Goal: Communication & Community: Answer question/provide support

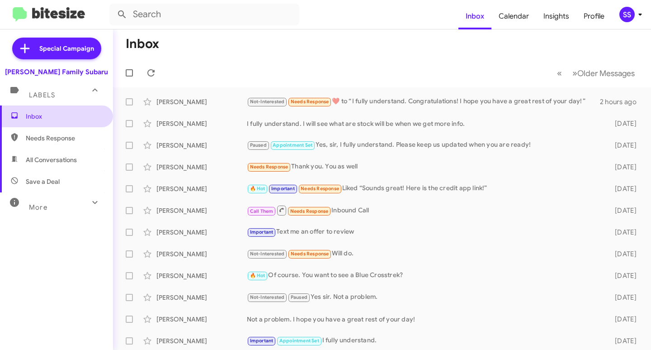
click at [76, 114] on span "Inbox" at bounding box center [64, 116] width 77 height 9
click at [41, 180] on span "Save a Deal" at bounding box center [43, 181] width 34 height 9
type input "in:not-interested"
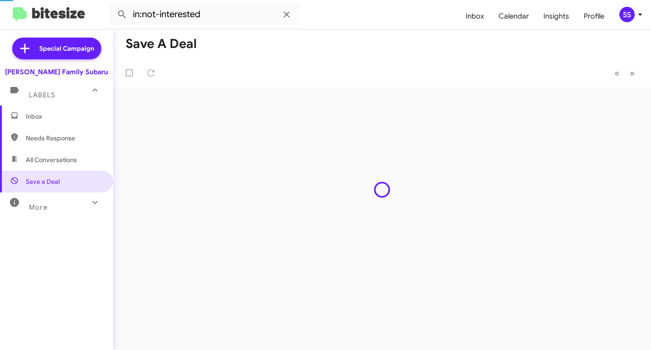
click at [59, 118] on span "Inbox" at bounding box center [64, 116] width 77 height 9
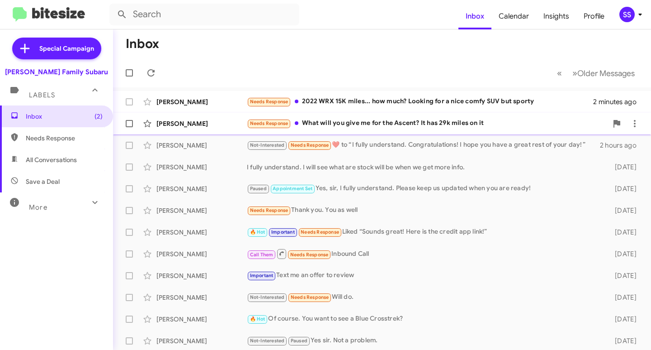
click at [366, 126] on div "Needs Response What will you give me for the Ascent? It has 29k miles on it" at bounding box center [427, 123] width 361 height 10
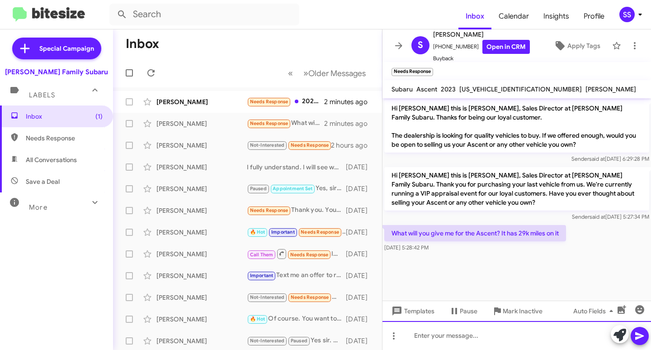
click at [482, 332] on div at bounding box center [517, 335] width 269 height 29
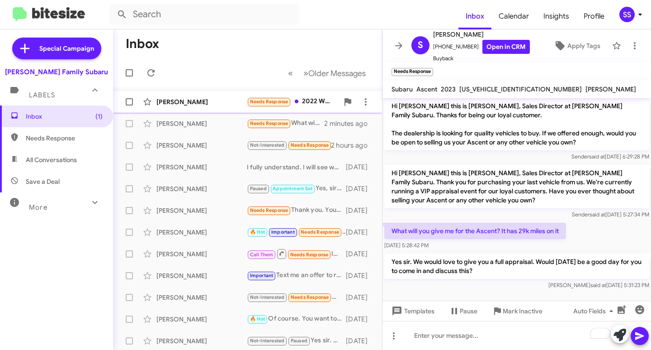
click at [208, 101] on div "[PERSON_NAME]" at bounding box center [202, 101] width 90 height 9
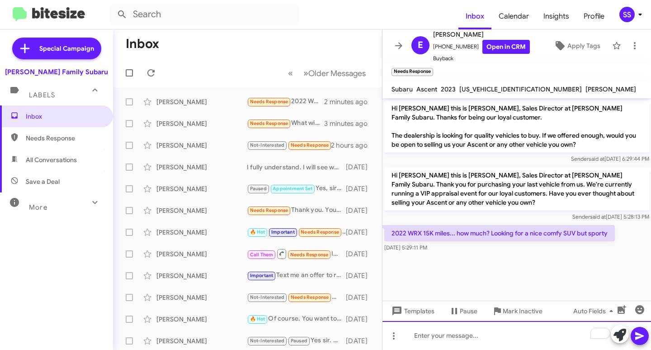
click at [444, 340] on div "To enrich screen reader interactions, please activate Accessibility in Grammarl…" at bounding box center [517, 335] width 269 height 29
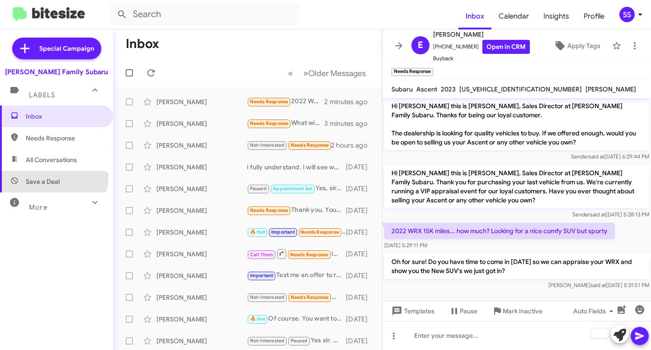
click at [53, 177] on span "Save a Deal" at bounding box center [43, 181] width 34 height 9
type input "in:not-interested"
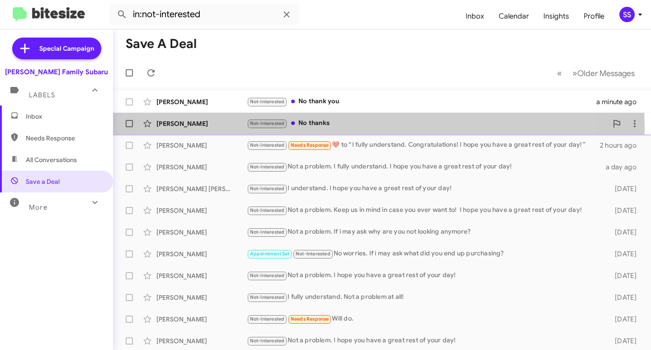
click at [333, 127] on div "Not-Interested No thanks" at bounding box center [427, 123] width 361 height 10
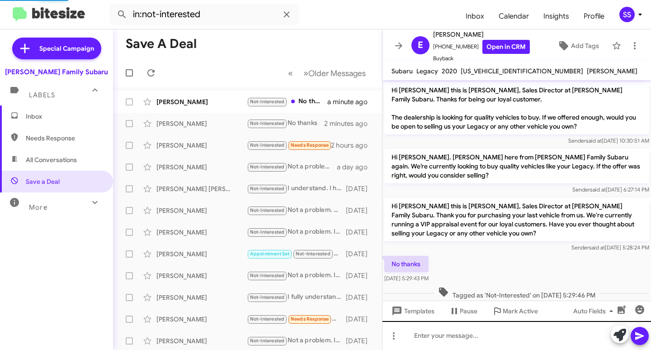
scroll to position [12, 0]
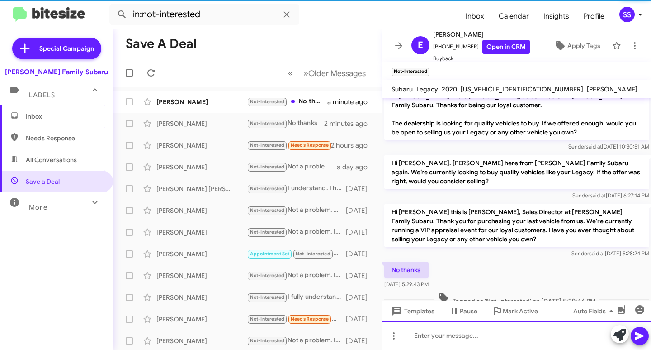
click at [463, 339] on div at bounding box center [517, 335] width 269 height 29
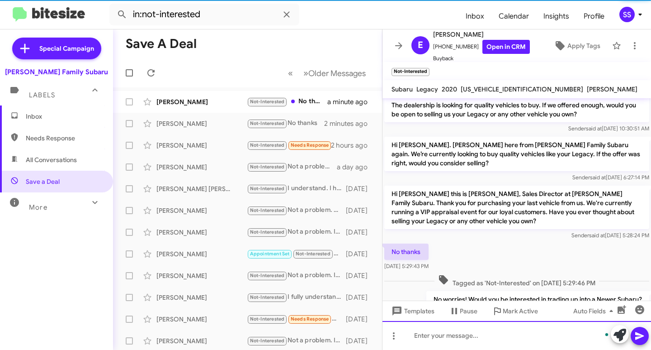
scroll to position [63, 0]
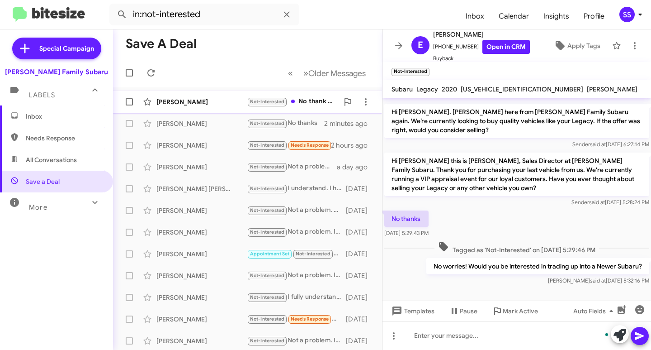
click at [217, 100] on div "[PERSON_NAME]" at bounding box center [202, 101] width 90 height 9
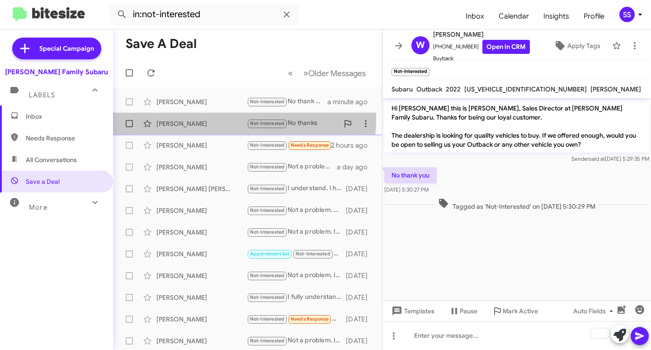
click at [204, 119] on div "Evelia Cervantes Not-Interested No thanks 2 minutes ago" at bounding box center [247, 123] width 255 height 18
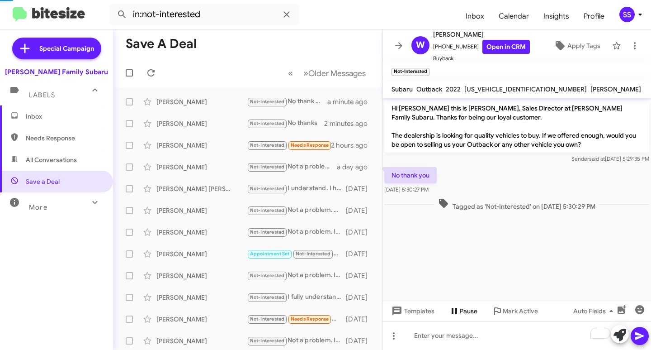
scroll to position [63, 0]
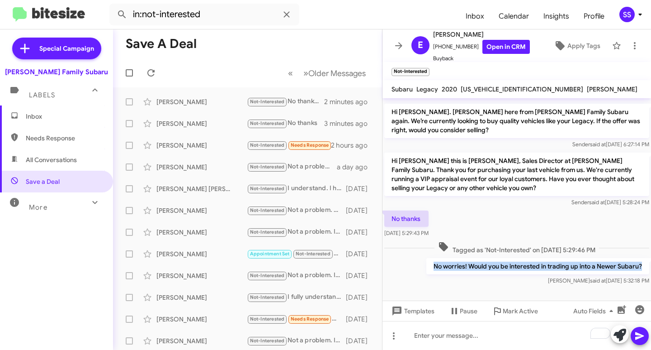
drag, startPoint x: 427, startPoint y: 266, endPoint x: 641, endPoint y: 268, distance: 214.0
click at [640, 266] on p "No worries! Would you be interested in trading up into a Newer Subaru?" at bounding box center [538, 266] width 223 height 16
copy p "No worries! Would you be interested in trading up into a Newer Subaru?"
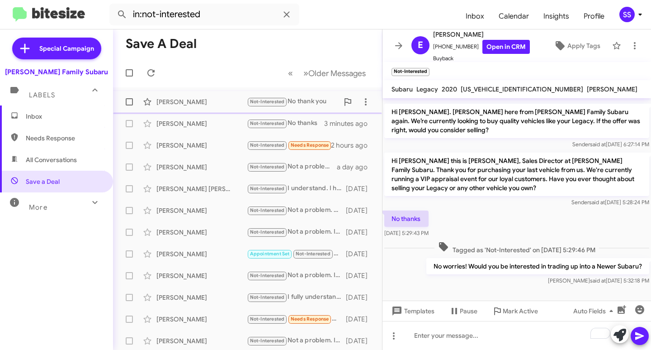
click at [176, 98] on div "[PERSON_NAME]" at bounding box center [202, 101] width 90 height 9
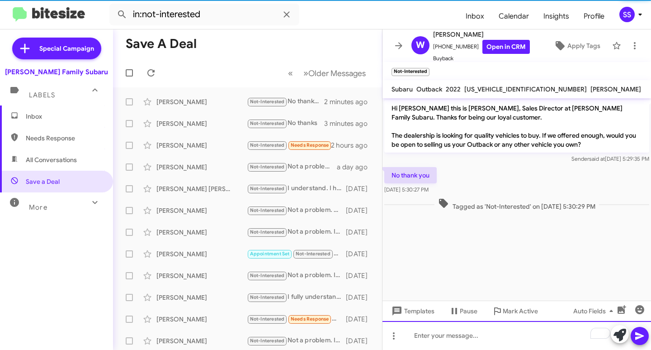
click at [494, 342] on div "To enrich screen reader interactions, please activate Accessibility in Grammarl…" at bounding box center [517, 335] width 269 height 29
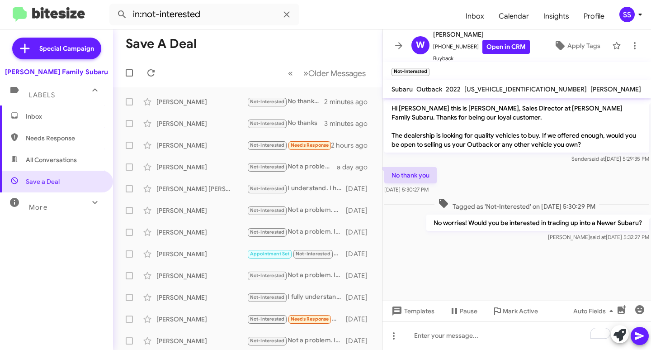
click at [40, 112] on span "Inbox" at bounding box center [64, 116] width 77 height 9
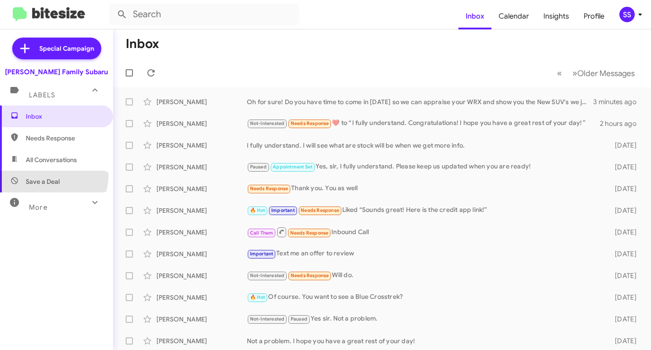
click at [44, 175] on span "Save a Deal" at bounding box center [56, 182] width 113 height 22
type input "in:not-interested"
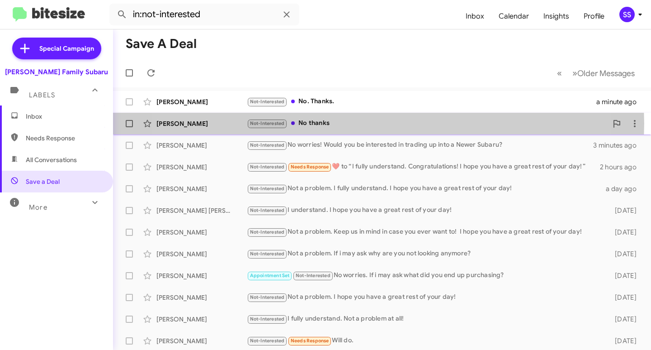
click at [341, 124] on div "Not-Interested No thanks" at bounding box center [427, 123] width 361 height 10
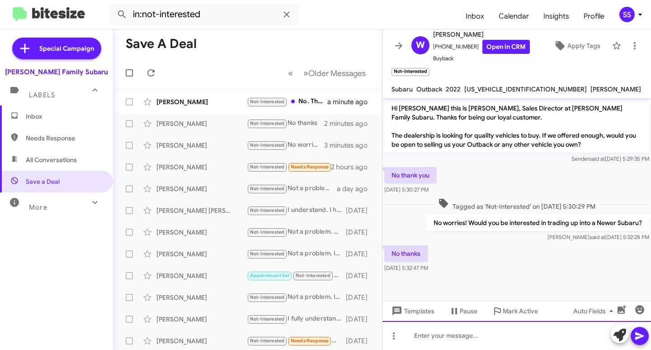
click at [466, 340] on div at bounding box center [517, 335] width 269 height 29
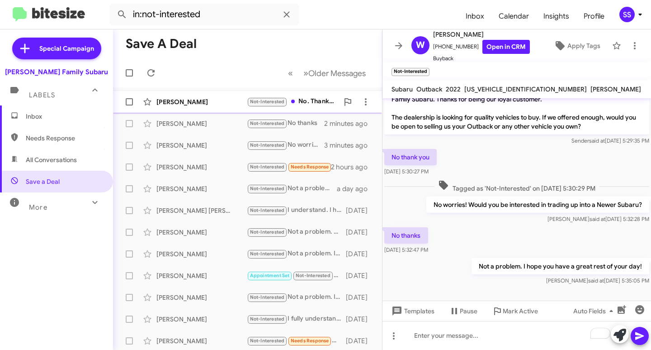
click at [183, 111] on span "Kenneth Adams Not-Interested No. Thanks. a minute ago" at bounding box center [247, 102] width 269 height 22
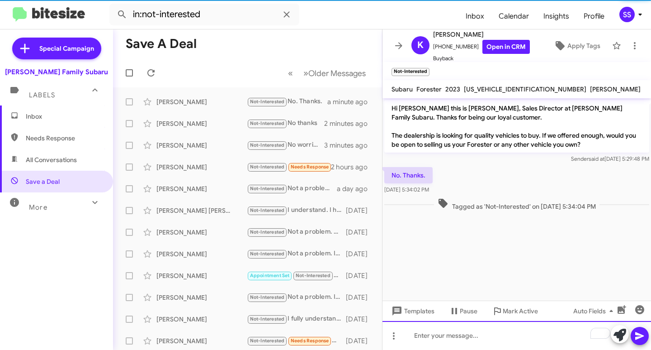
click at [471, 344] on div "To enrich screen reader interactions, please activate Accessibility in Grammarl…" at bounding box center [517, 335] width 269 height 29
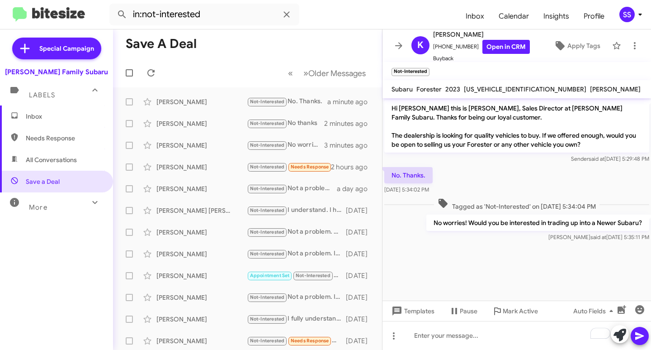
click at [66, 117] on span "Inbox" at bounding box center [64, 116] width 77 height 9
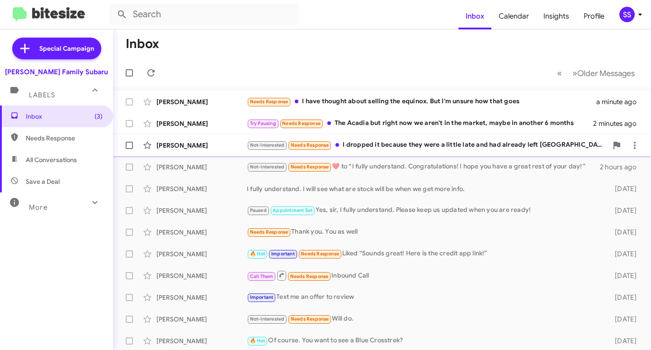
click at [428, 147] on div "Not-Interested Needs Response I dropped it because they were a little late and …" at bounding box center [427, 145] width 361 height 10
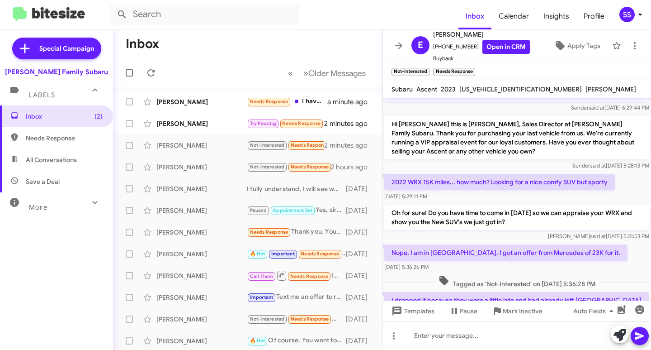
scroll to position [87, 0]
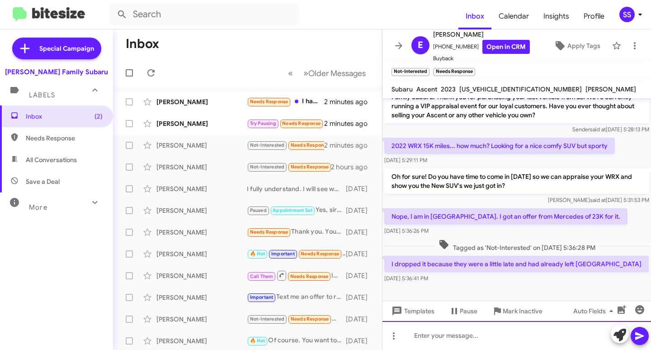
click at [447, 342] on div at bounding box center [517, 335] width 269 height 29
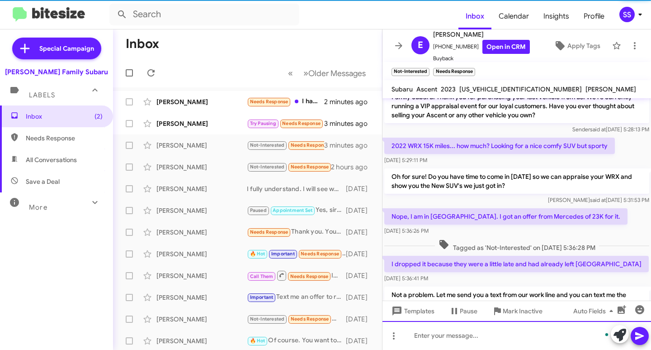
scroll to position [0, 0]
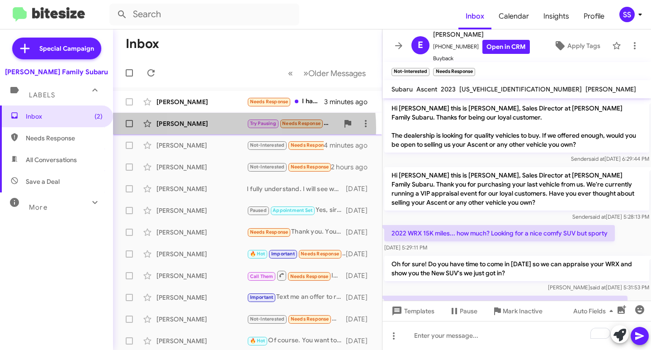
click at [214, 128] on div "Jacob Osulivan Try Pausing Needs Response The Acadia but right now we aren't in…" at bounding box center [247, 123] width 255 height 18
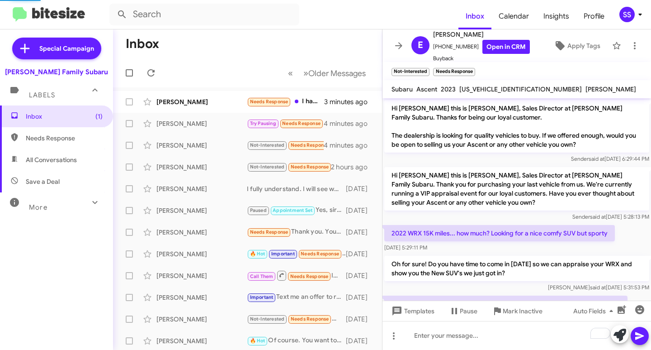
scroll to position [11, 0]
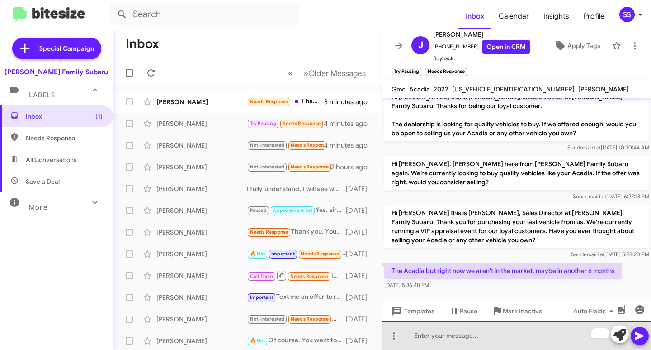
click at [440, 341] on div "To enrich screen reader interactions, please activate Accessibility in Grammarl…" at bounding box center [517, 335] width 269 height 29
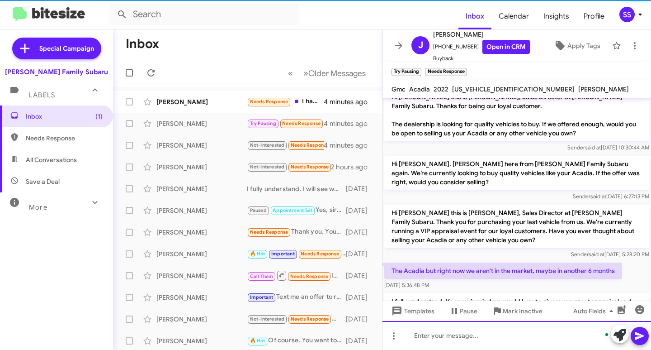
scroll to position [53, 0]
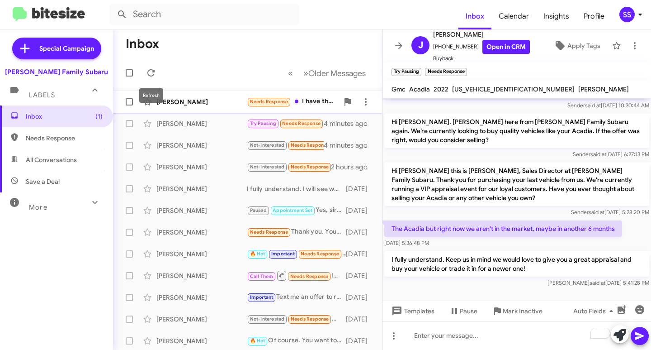
click at [170, 103] on div "[PERSON_NAME]" at bounding box center [202, 101] width 90 height 9
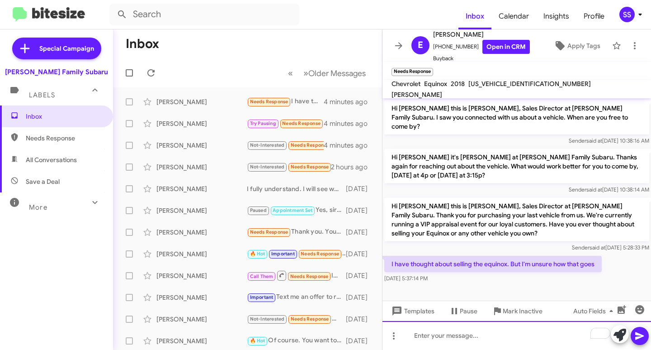
click at [468, 337] on div "To enrich screen reader interactions, please activate Accessibility in Grammarl…" at bounding box center [517, 335] width 269 height 29
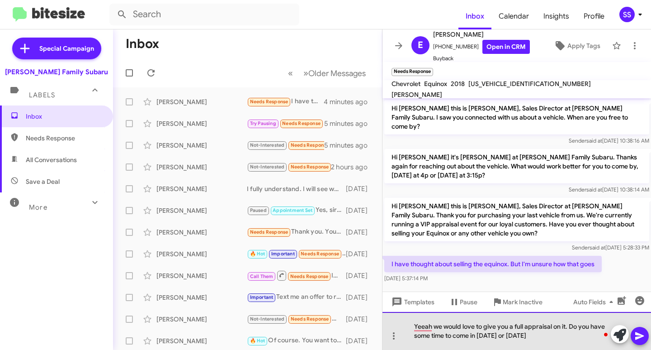
click at [572, 337] on div "Yeeah we would love to give you a full appraisal on it. Do you have some time t…" at bounding box center [517, 331] width 269 height 38
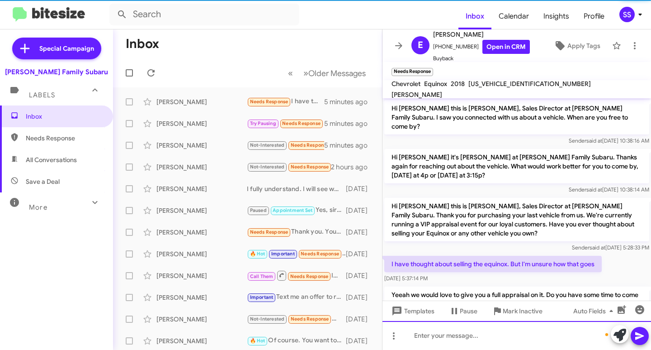
scroll to position [26, 0]
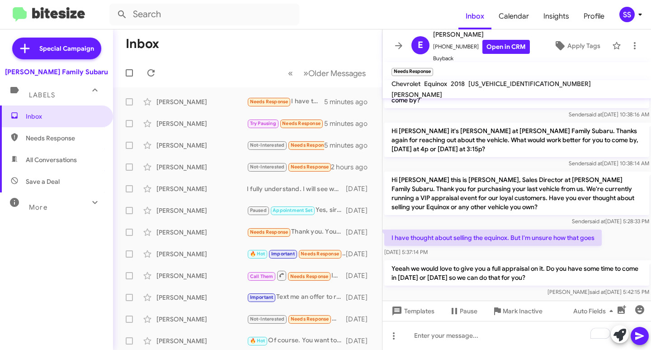
click at [72, 183] on span "Save a Deal" at bounding box center [56, 182] width 113 height 22
type input "in:not-interested"
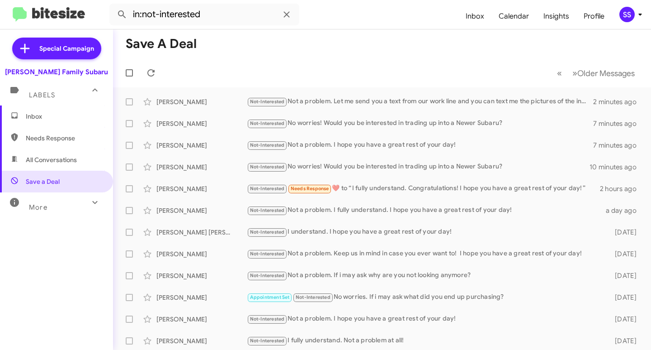
click at [26, 121] on span "Inbox" at bounding box center [56, 116] width 113 height 22
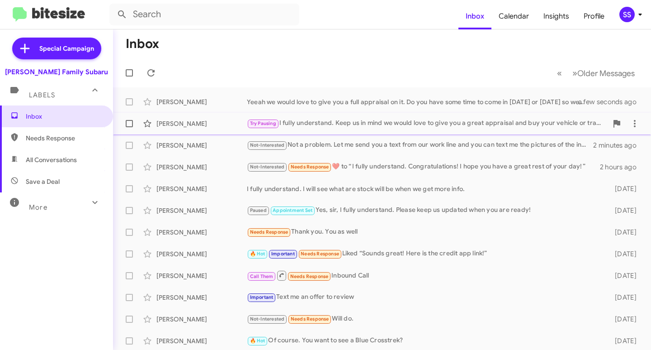
click at [309, 128] on div "Try Pausing I fully understand. Keep us in mind we would love to give you a gre…" at bounding box center [427, 123] width 361 height 10
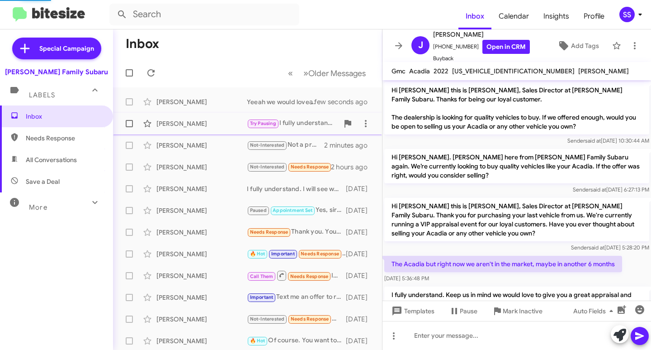
scroll to position [35, 0]
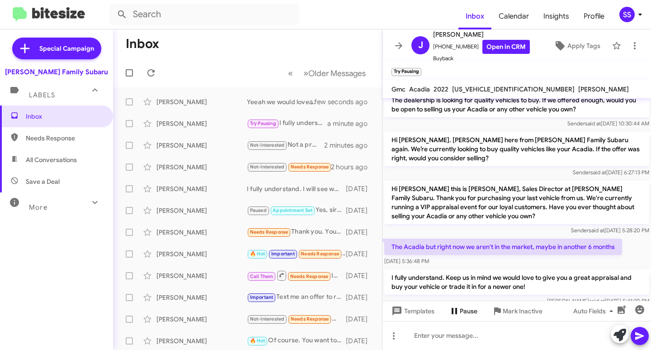
click at [457, 306] on icon at bounding box center [454, 310] width 11 height 11
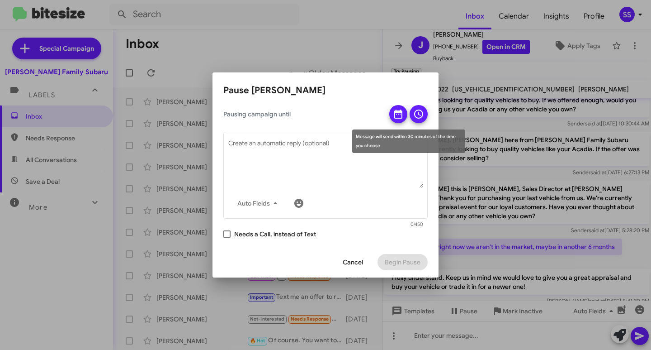
click at [393, 115] on icon at bounding box center [398, 114] width 11 height 11
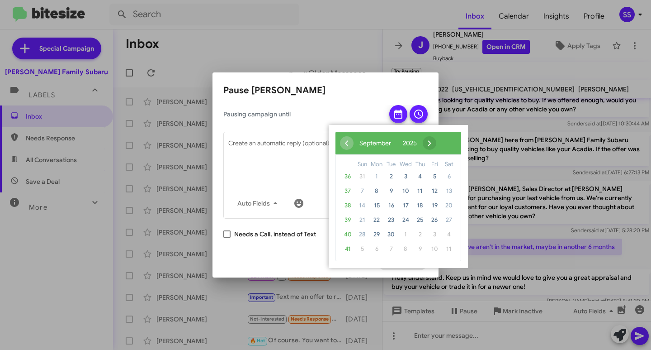
click at [437, 143] on span "›" at bounding box center [430, 143] width 14 height 14
click at [429, 143] on span "›" at bounding box center [423, 143] width 14 height 14
click at [378, 176] on span "1" at bounding box center [377, 176] width 14 height 14
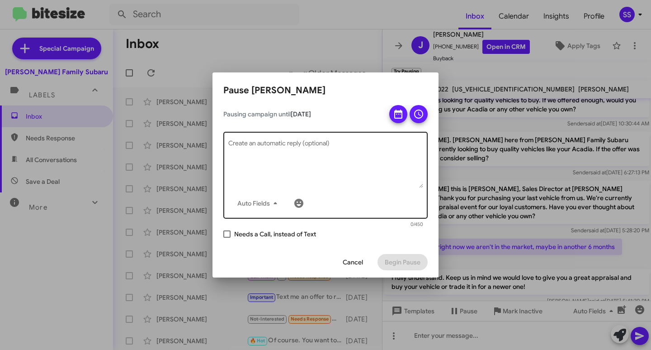
click at [248, 158] on textarea "Create an automatic reply (optional)" at bounding box center [325, 164] width 195 height 47
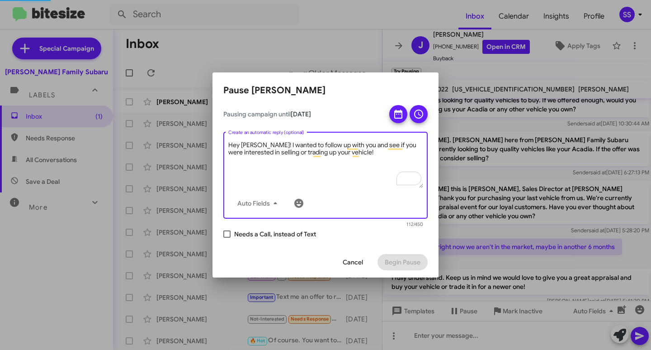
scroll to position [86, 0]
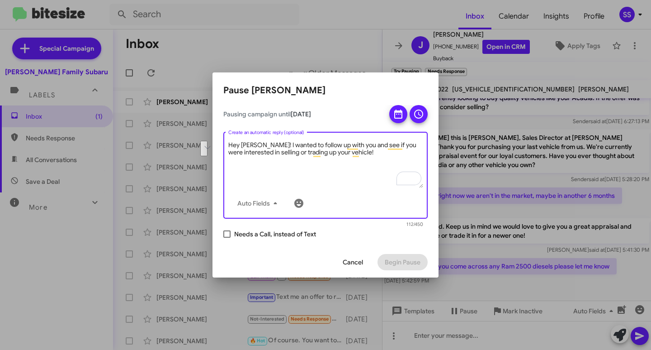
drag, startPoint x: 362, startPoint y: 150, endPoint x: 209, endPoint y: 132, distance: 154.0
click at [209, 132] on div "Pause Jacob Osulivan Pausing campaign until Dec 1, 2025 Hey Jacob! I wanted to …" at bounding box center [325, 175] width 651 height 350
type textarea "Hey Jacob! I wanted to follow up with you and see if you were interested in sel…"
click at [352, 257] on span "Cancel" at bounding box center [353, 262] width 20 height 16
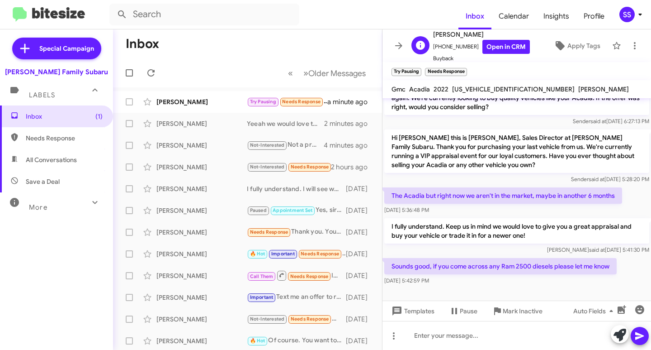
drag, startPoint x: 483, startPoint y: 36, endPoint x: 434, endPoint y: 37, distance: 48.4
click at [434, 37] on span "[PERSON_NAME]" at bounding box center [481, 34] width 97 height 11
copy span "[PERSON_NAME]"
click at [503, 52] on link "Open in CRM" at bounding box center [507, 47] width 48 height 14
click at [436, 346] on div at bounding box center [517, 335] width 269 height 29
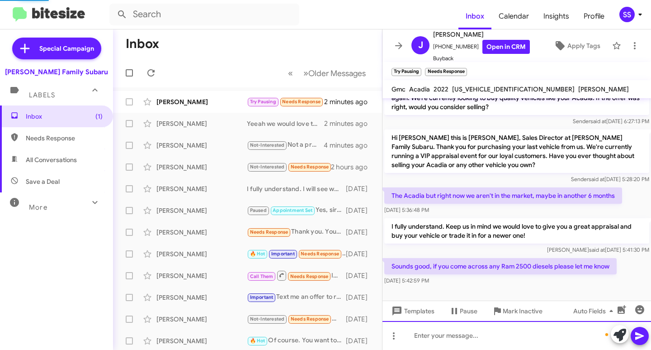
scroll to position [119, 0]
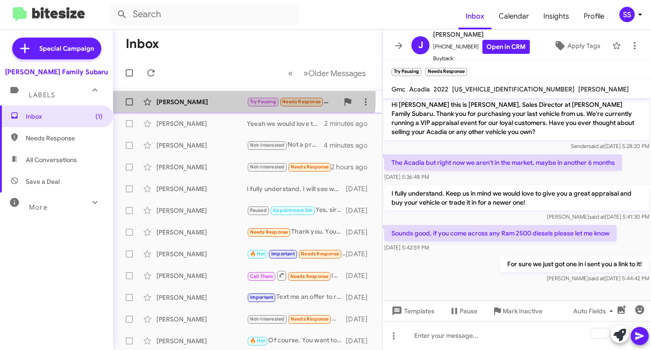
click at [189, 98] on div "[PERSON_NAME]" at bounding box center [202, 101] width 90 height 9
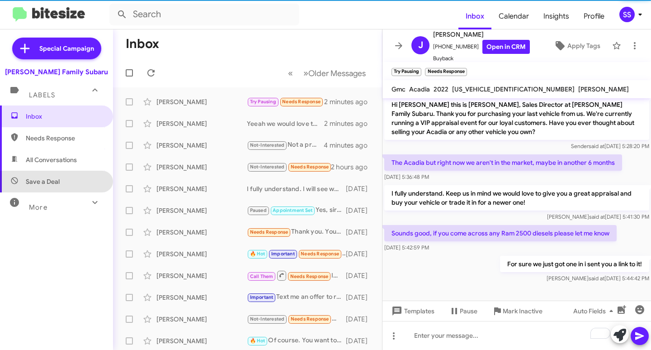
click at [67, 181] on span "Save a Deal" at bounding box center [56, 182] width 113 height 22
type input "in:not-interested"
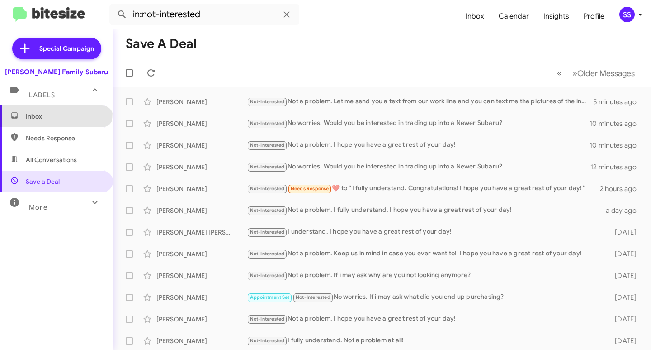
click at [55, 112] on span "Inbox" at bounding box center [64, 116] width 77 height 9
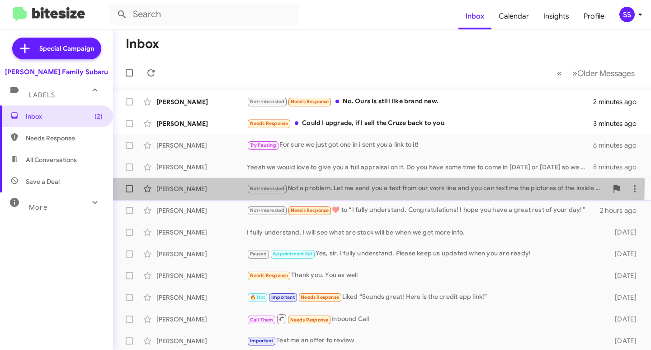
click at [220, 183] on div "Eliezer Gomez Sanchez Not-Interested Not a problem. Let me send you a text from…" at bounding box center [382, 189] width 524 height 18
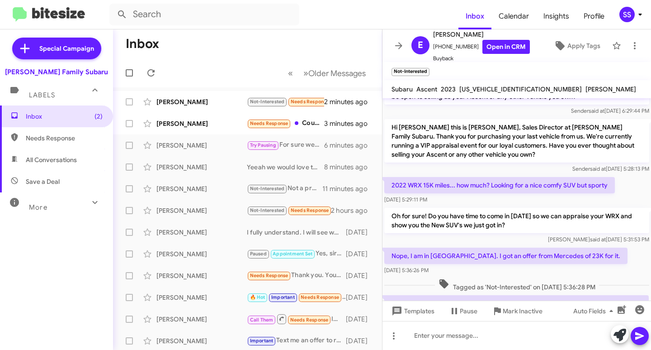
scroll to position [138, 0]
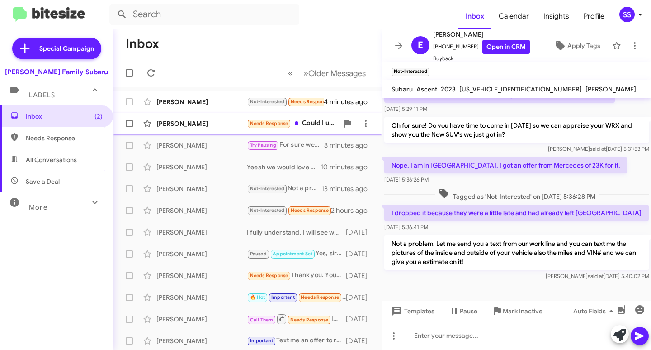
click at [219, 122] on div "[PERSON_NAME]" at bounding box center [202, 123] width 90 height 9
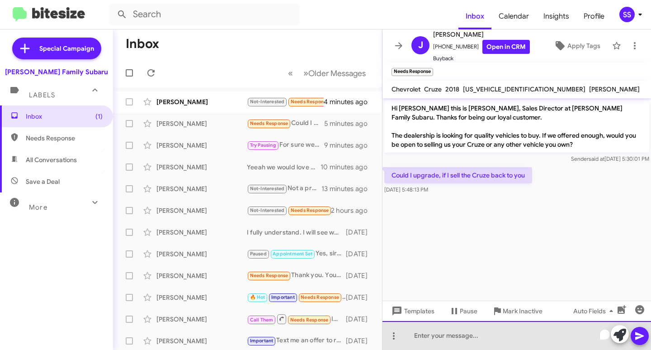
click at [483, 334] on div "To enrich screen reader interactions, please activate Accessibility in Grammarl…" at bounding box center [517, 335] width 269 height 29
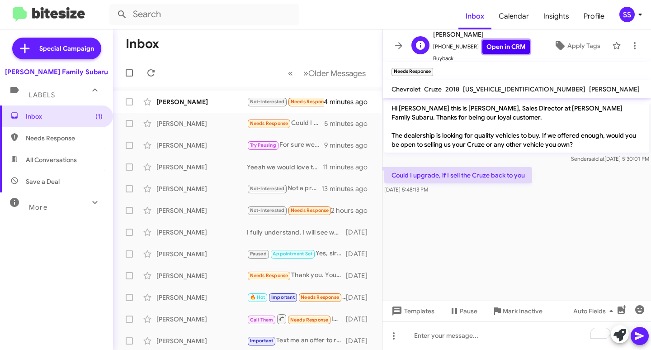
click at [494, 52] on link "Open in CRM" at bounding box center [507, 47] width 48 height 14
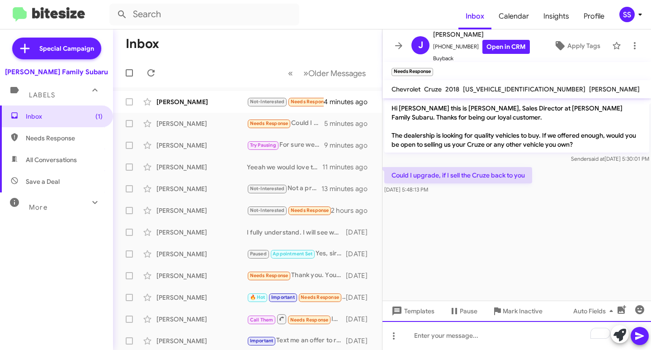
click at [453, 340] on div "To enrich screen reader interactions, please activate Accessibility in Grammarl…" at bounding box center [517, 335] width 269 height 29
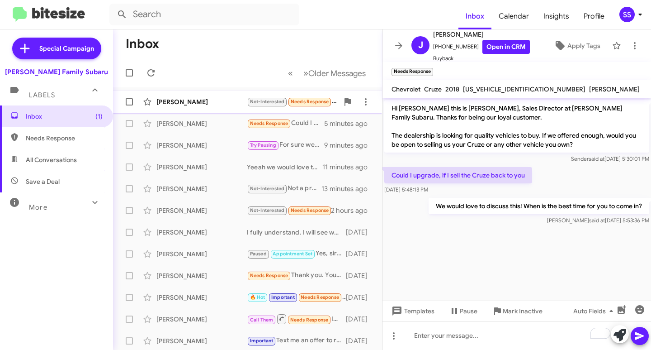
click at [200, 96] on div "Kenneth Adams Not-Interested Needs Response No. Ours is still like brand new. 5…" at bounding box center [247, 102] width 255 height 18
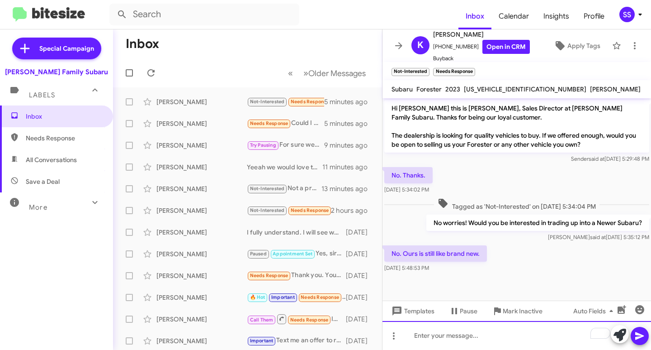
click at [447, 335] on div "To enrich screen reader interactions, please activate Accessibility in Grammarl…" at bounding box center [517, 335] width 269 height 29
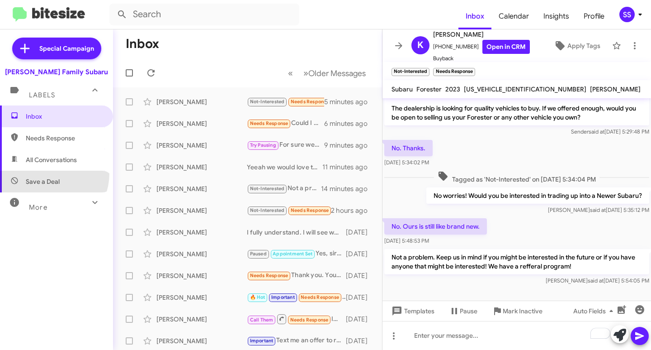
click at [44, 173] on span "Save a Deal" at bounding box center [56, 182] width 113 height 22
type input "in:not-interested"
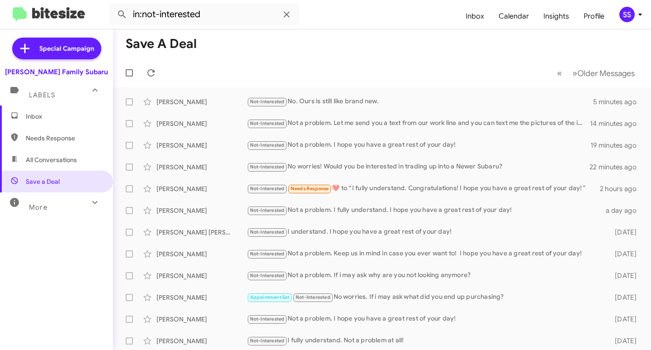
click at [41, 117] on span "Inbox" at bounding box center [64, 116] width 77 height 9
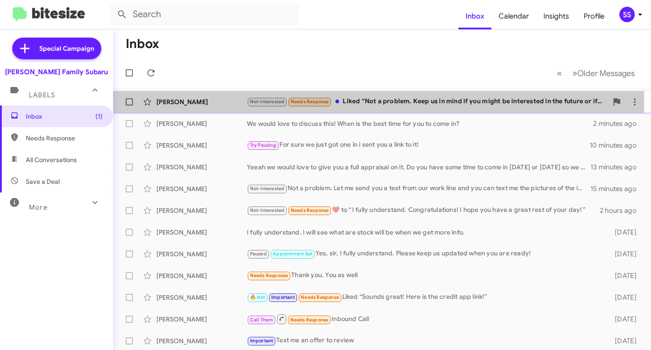
click at [190, 102] on div "[PERSON_NAME]" at bounding box center [202, 101] width 90 height 9
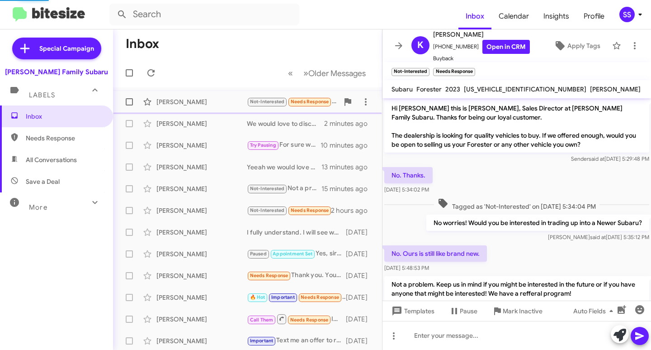
scroll to position [69, 0]
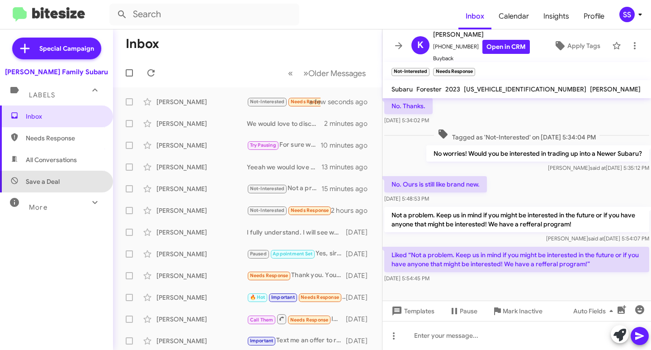
click at [57, 185] on span "Save a Deal" at bounding box center [43, 181] width 34 height 9
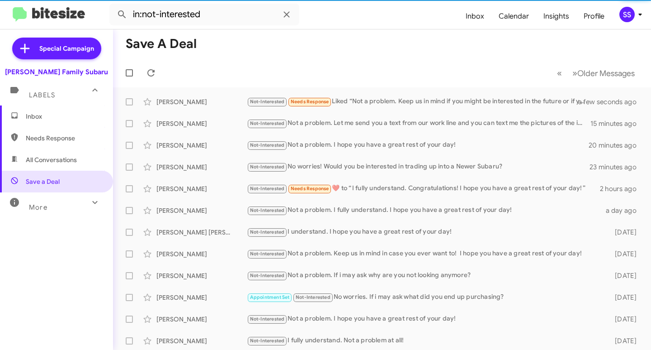
click at [45, 138] on span "Needs Response" at bounding box center [64, 137] width 77 height 9
type input "in:needs-response"
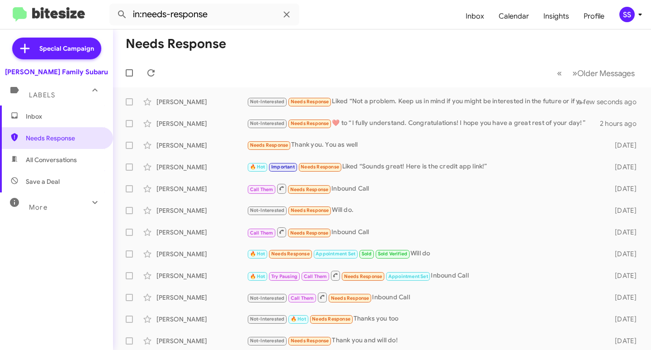
click at [56, 119] on span "Inbox" at bounding box center [64, 116] width 77 height 9
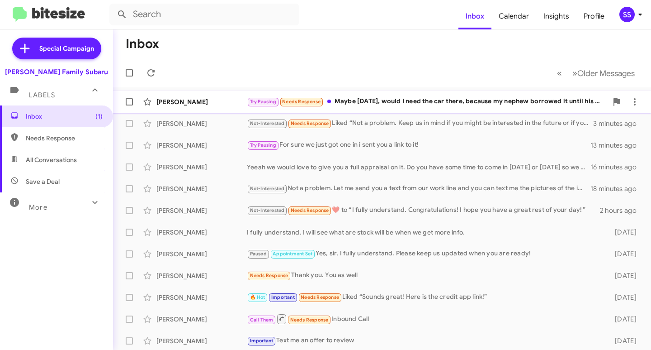
click at [353, 97] on div "Try Pausing Needs Response Maybe Saturday, would I need the car there, because …" at bounding box center [427, 101] width 361 height 10
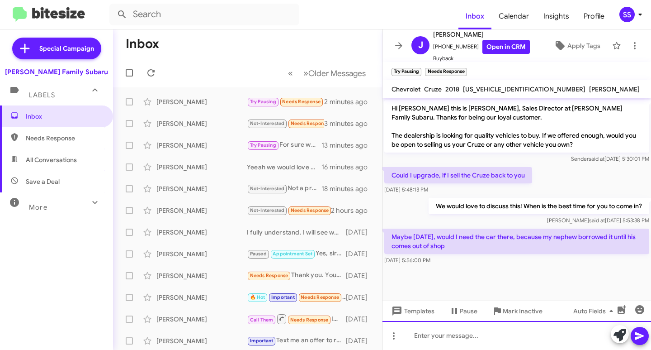
click at [461, 344] on div at bounding box center [517, 335] width 269 height 29
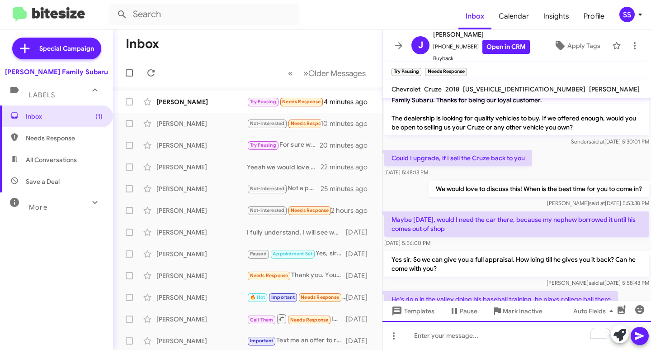
scroll to position [50, 0]
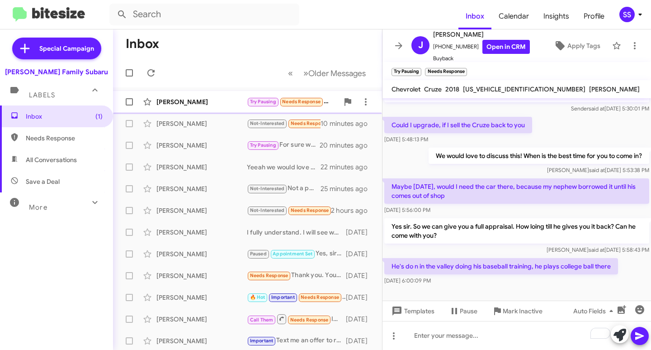
click at [197, 104] on div "[PERSON_NAME]" at bounding box center [202, 101] width 90 height 9
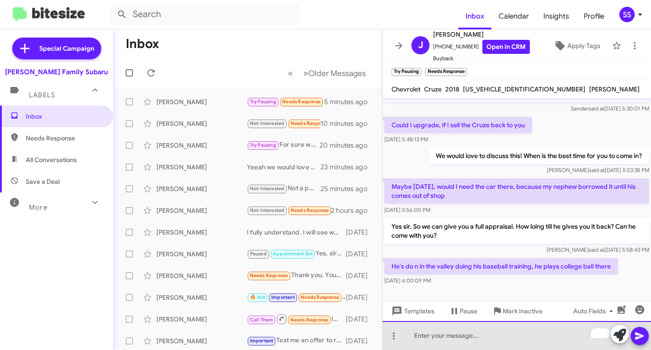
click at [455, 340] on div "To enrich screen reader interactions, please activate Accessibility in Grammarl…" at bounding box center [517, 335] width 269 height 29
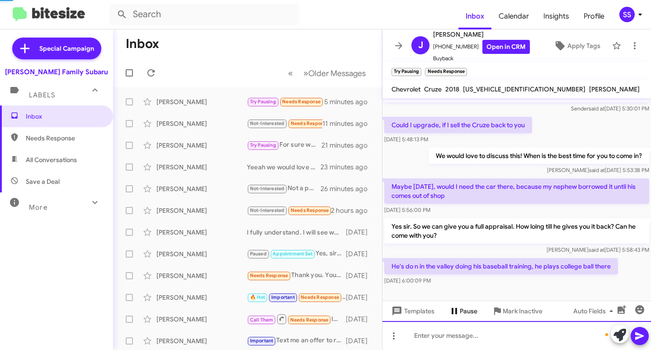
scroll to position [92, 0]
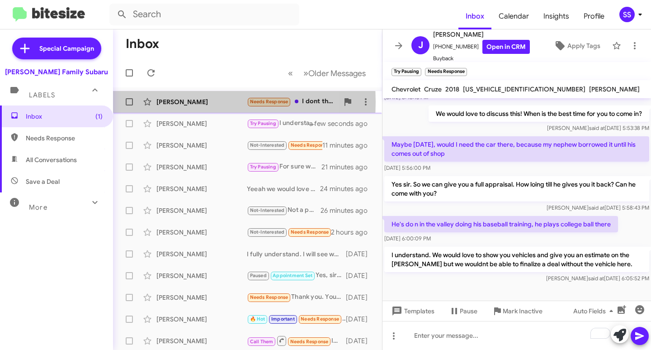
click at [185, 102] on div "[PERSON_NAME]" at bounding box center [202, 101] width 90 height 9
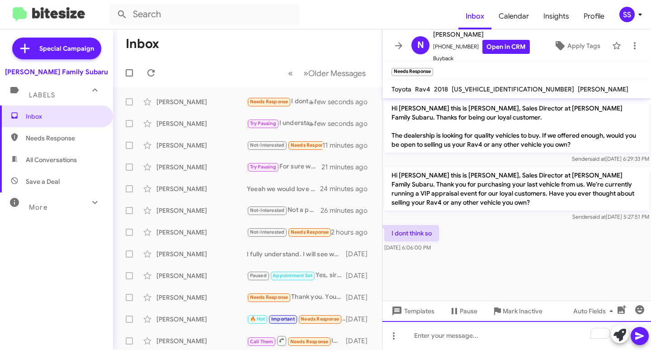
click at [480, 337] on div "To enrich screen reader interactions, please activate Accessibility in Grammarl…" at bounding box center [517, 335] width 269 height 29
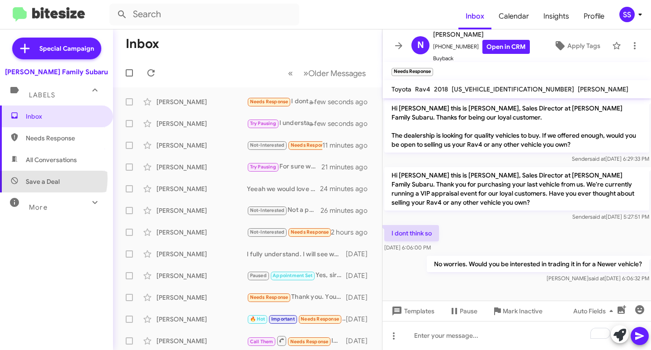
click at [39, 178] on span "Save a Deal" at bounding box center [43, 181] width 34 height 9
type input "in:not-interested"
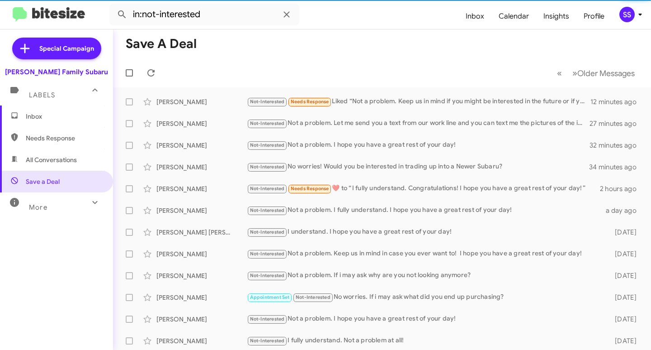
click at [43, 113] on span "Inbox" at bounding box center [64, 116] width 77 height 9
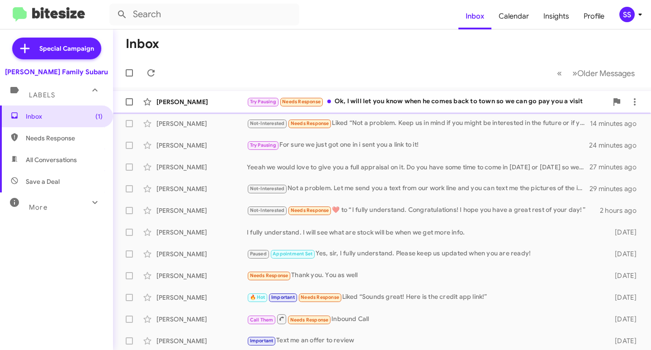
click at [382, 98] on div "Try Pausing Needs Response Ok, I will let you know when he comes back to town s…" at bounding box center [427, 101] width 361 height 10
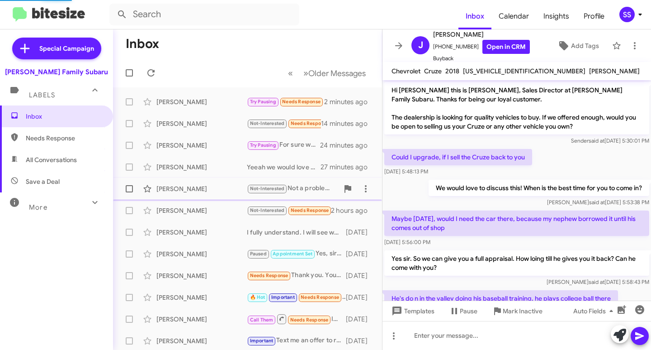
scroll to position [107, 0]
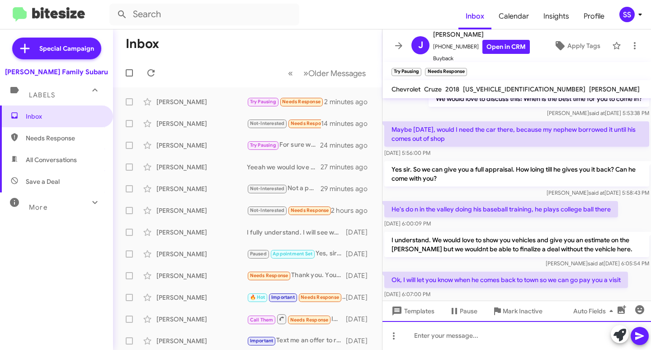
click at [475, 333] on div at bounding box center [517, 335] width 269 height 29
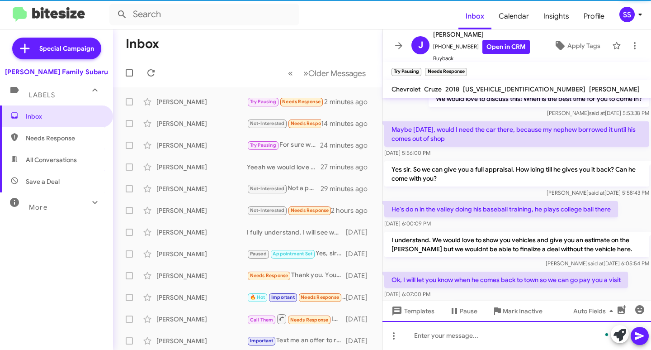
scroll to position [158, 0]
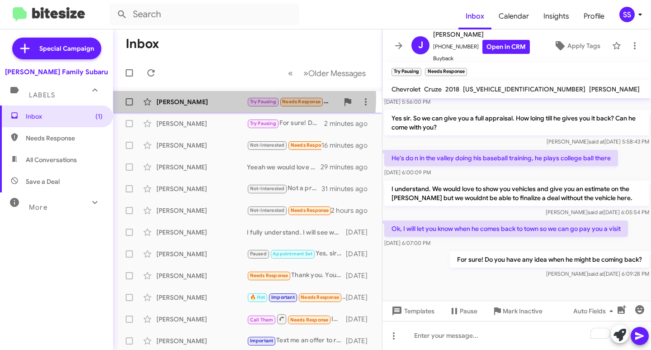
click at [212, 97] on div "[PERSON_NAME]" at bounding box center [202, 101] width 90 height 9
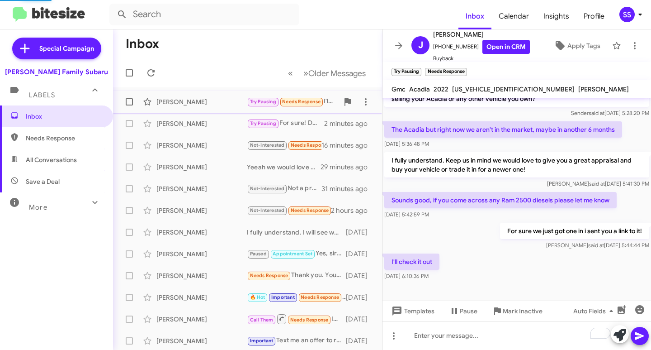
scroll to position [152, 0]
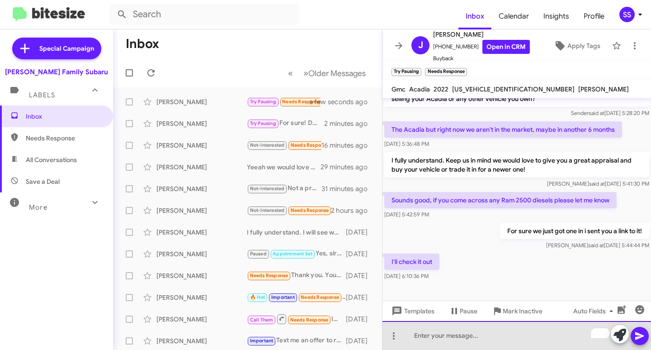
click at [472, 348] on div "To enrich screen reader interactions, please activate Accessibility in Grammarl…" at bounding box center [517, 335] width 269 height 29
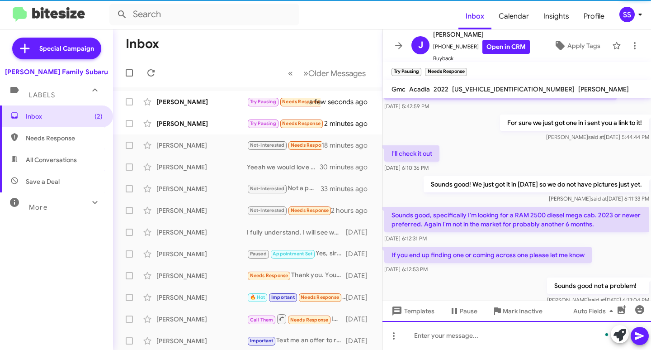
scroll to position [294, 0]
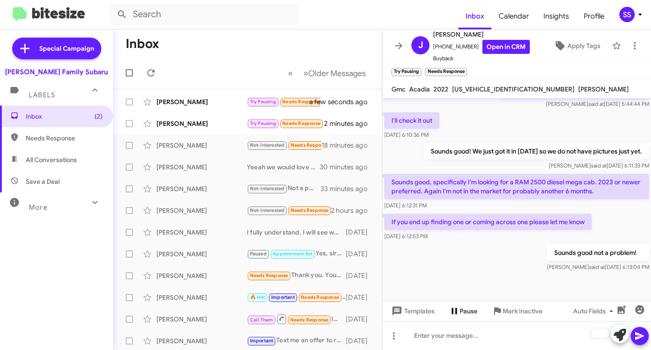
click at [460, 309] on span "Pause" at bounding box center [469, 311] width 18 height 16
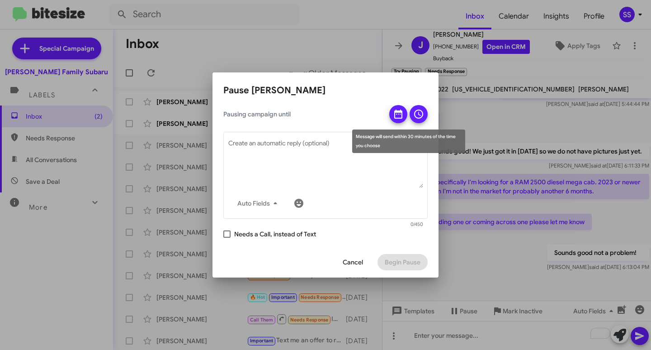
click at [396, 110] on icon at bounding box center [398, 113] width 8 height 9
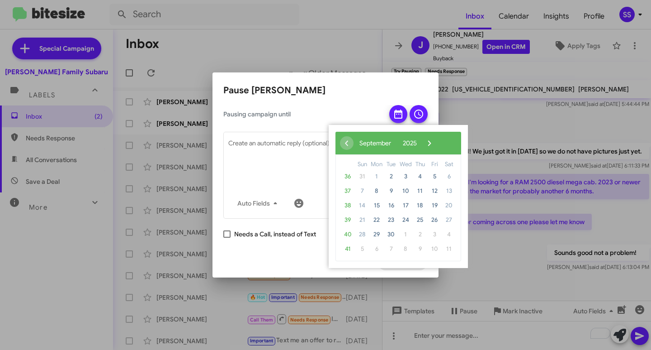
click at [461, 144] on div "‹ ​ September ​ 2025 ​ ›" at bounding box center [399, 143] width 126 height 23
click at [437, 143] on span "›" at bounding box center [430, 143] width 14 height 14
click at [435, 143] on span "›" at bounding box center [428, 143] width 14 height 14
click at [373, 177] on span "1" at bounding box center [377, 176] width 14 height 14
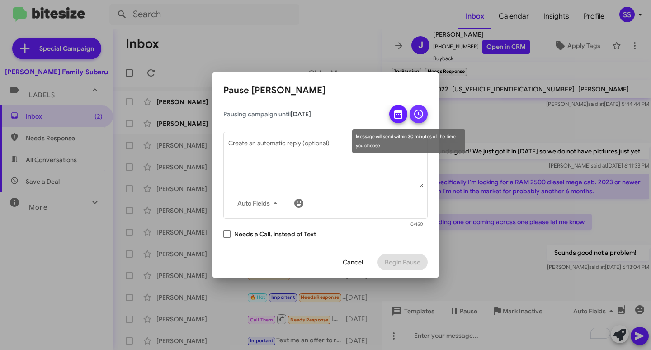
click at [419, 111] on icon at bounding box center [418, 114] width 11 height 11
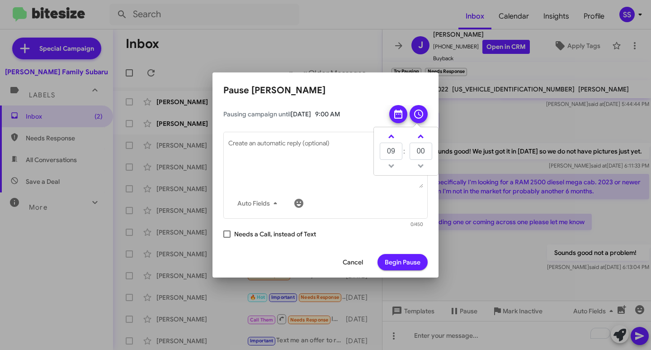
click at [392, 132] on div "Message will send within 30 minutes of the time you choose" at bounding box center [408, 141] width 113 height 24
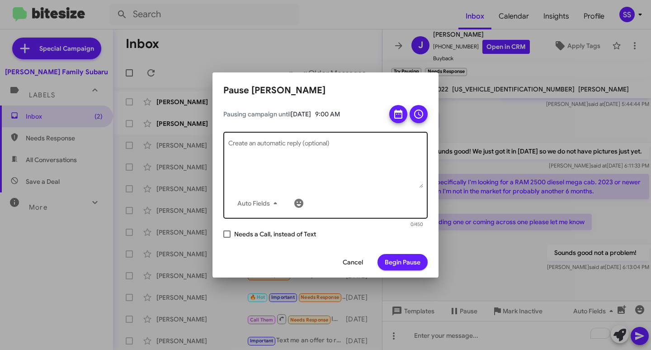
click at [358, 149] on textarea "Create an automatic reply (optional)" at bounding box center [325, 164] width 195 height 47
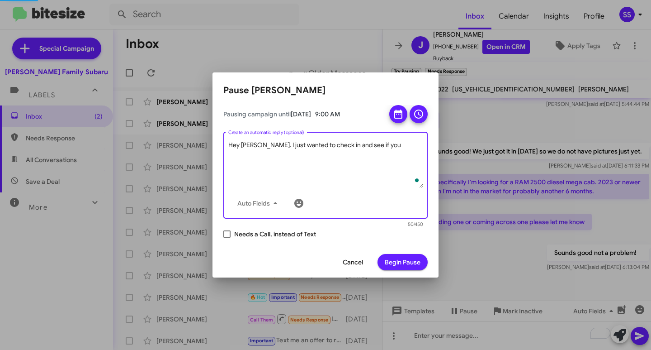
scroll to position [0, 0]
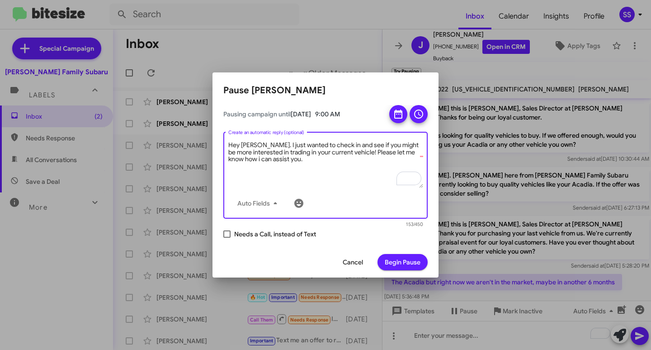
click at [281, 166] on textarea "Hey [PERSON_NAME]. I just wanted to check in and see if you might be more inter…" at bounding box center [325, 164] width 195 height 47
type textarea "Hey [PERSON_NAME]. I just wanted to check in and see if you might be more inter…"
click at [416, 260] on span "Begin Pause" at bounding box center [403, 262] width 36 height 16
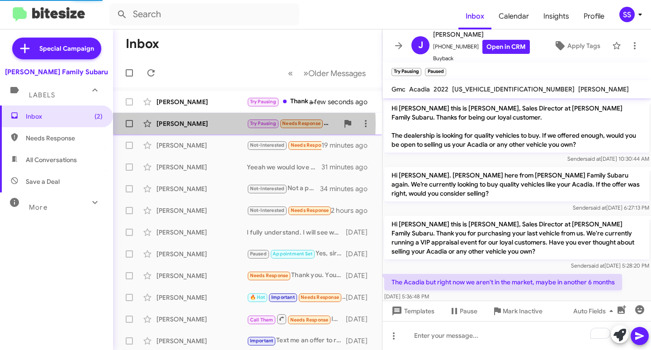
click at [200, 124] on div "[PERSON_NAME]" at bounding box center [202, 123] width 90 height 9
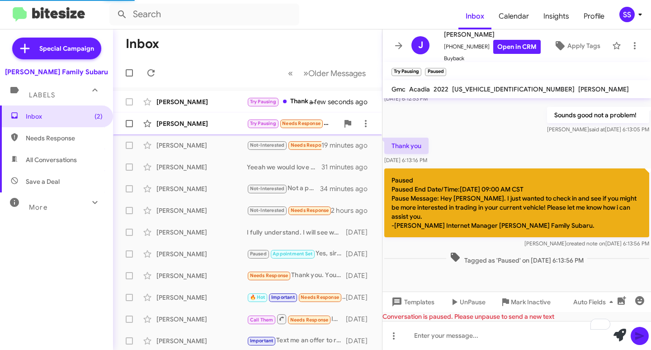
scroll to position [200, 0]
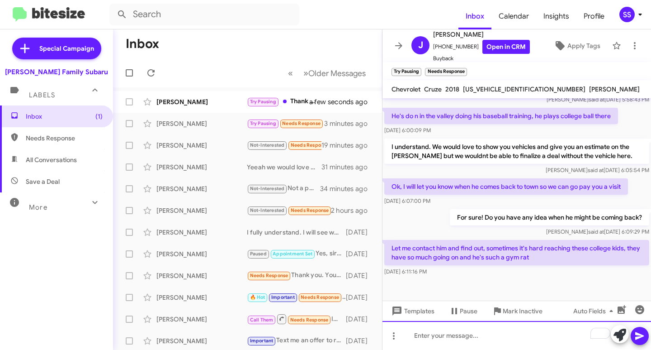
click at [454, 336] on div "To enrich screen reader interactions, please activate Accessibility in Grammarl…" at bounding box center [517, 335] width 269 height 29
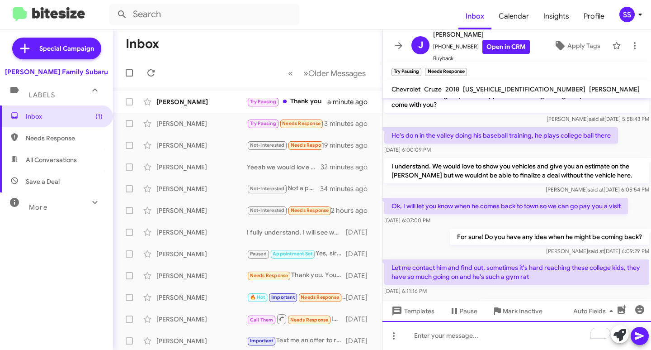
scroll to position [233, 0]
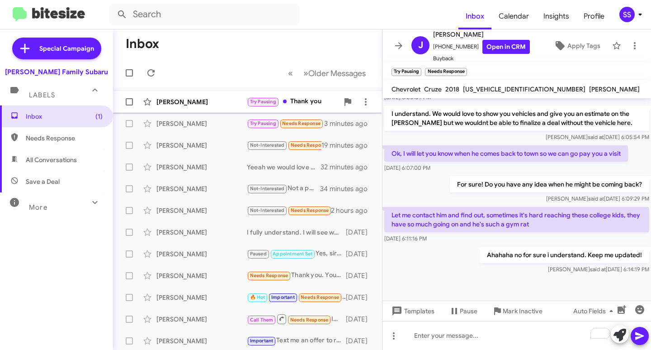
click at [183, 100] on div "[PERSON_NAME]" at bounding box center [202, 101] width 90 height 9
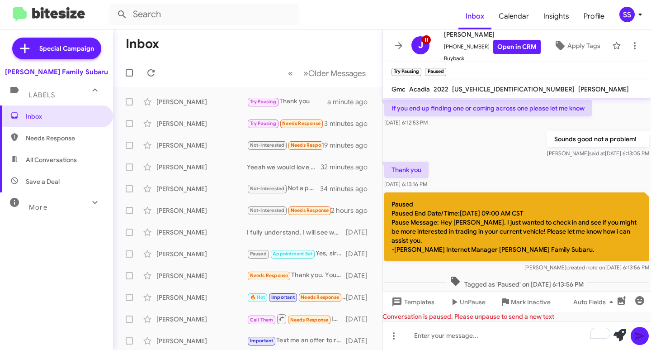
scroll to position [440, 0]
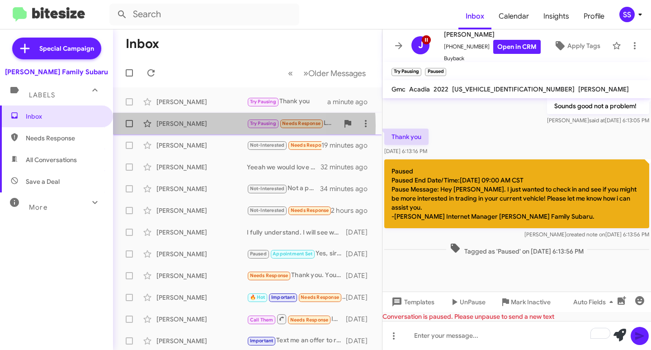
click at [179, 126] on div "[PERSON_NAME]" at bounding box center [202, 123] width 90 height 9
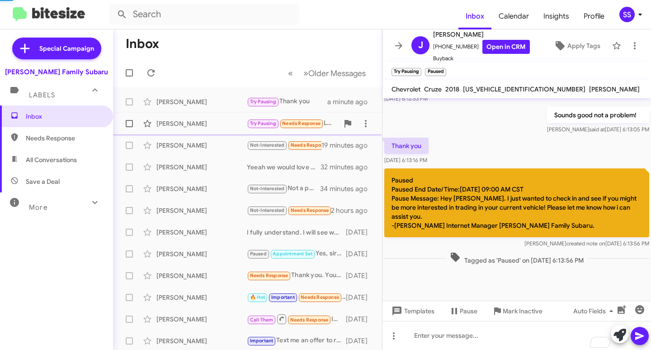
scroll to position [233, 0]
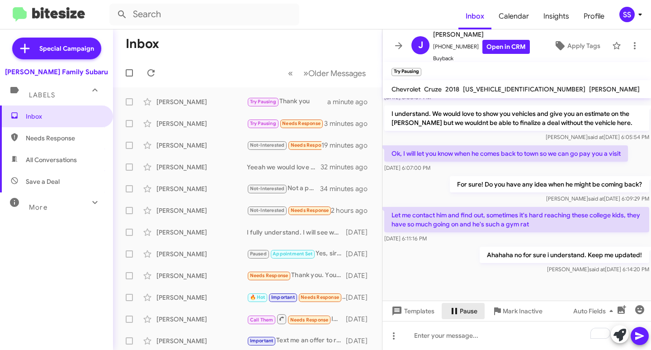
click at [471, 313] on span "Pause" at bounding box center [469, 311] width 18 height 16
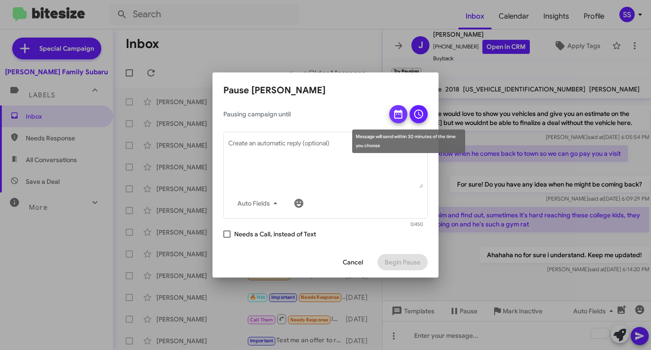
click at [394, 109] on icon at bounding box center [398, 114] width 11 height 11
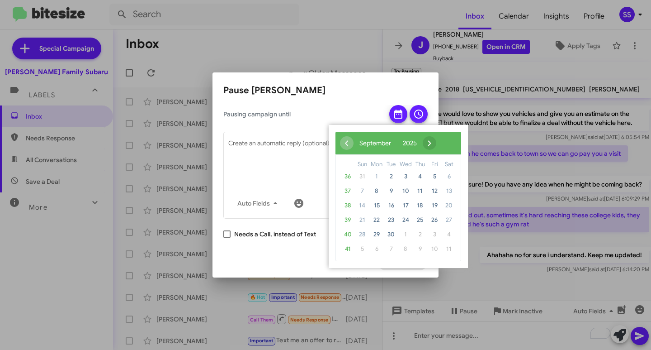
click at [437, 143] on span "›" at bounding box center [430, 143] width 14 height 14
click at [343, 145] on span "‹" at bounding box center [347, 143] width 14 height 14
click at [379, 207] on span "15" at bounding box center [377, 205] width 14 height 14
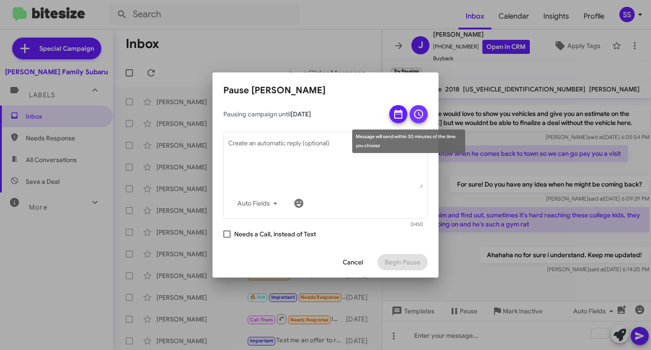
click at [416, 114] on icon at bounding box center [418, 114] width 11 height 11
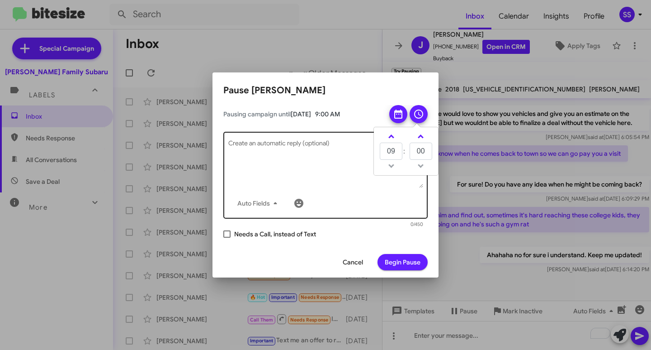
click at [302, 168] on textarea "Create an automatic reply (optional)" at bounding box center [325, 164] width 195 height 47
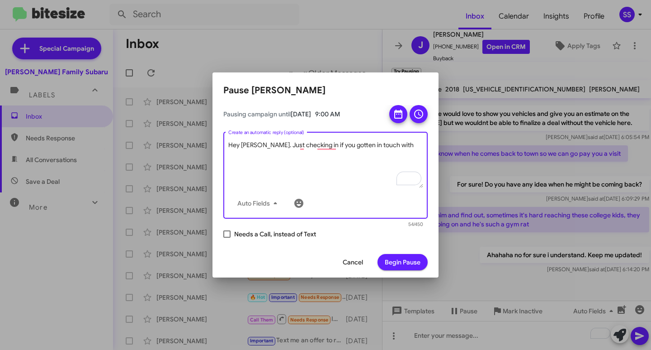
type textarea "Hey [PERSON_NAME]. Just checking in if you gotten in touch with"
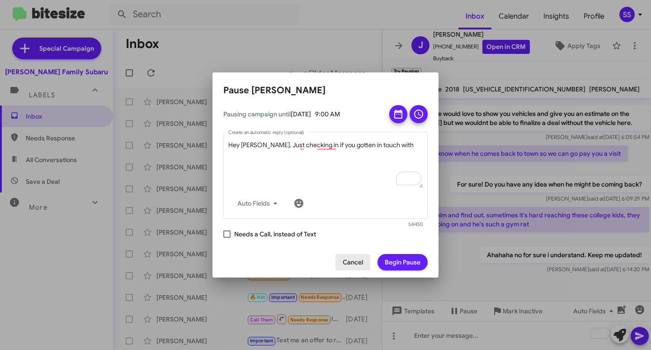
click at [361, 266] on span "Cancel" at bounding box center [353, 262] width 20 height 16
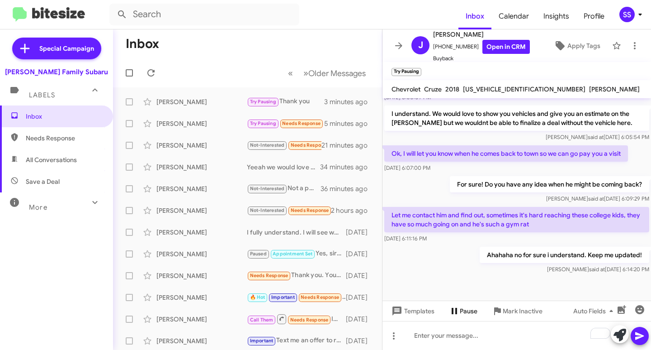
click at [459, 311] on icon at bounding box center [454, 310] width 11 height 11
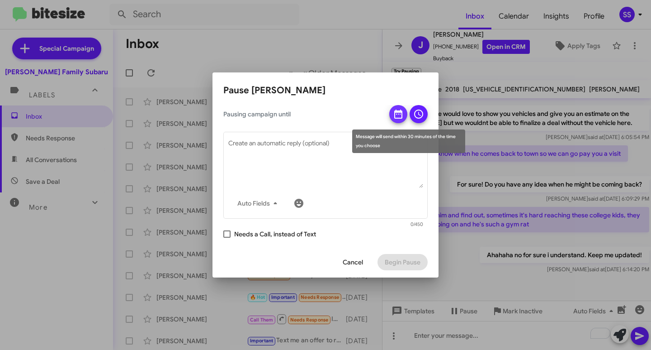
click at [400, 119] on icon at bounding box center [398, 114] width 11 height 11
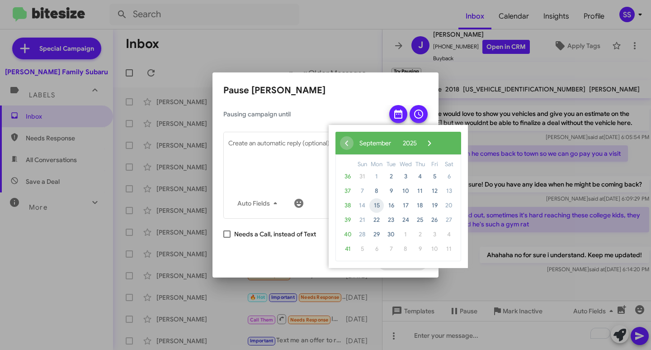
click at [375, 207] on span "15" at bounding box center [377, 205] width 14 height 14
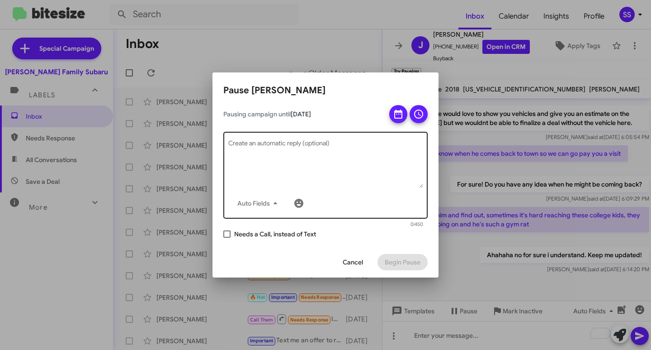
click at [372, 147] on textarea "Create an automatic reply (optional)" at bounding box center [325, 164] width 195 height 47
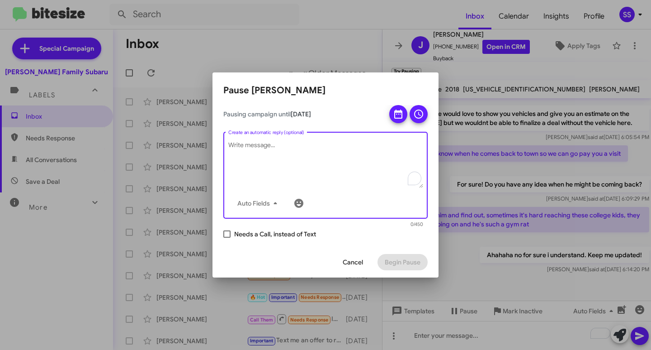
click at [428, 116] on div "Pausing campaign until [DATE] Auto Fields Create an automatic reply (optional) …" at bounding box center [326, 176] width 226 height 142
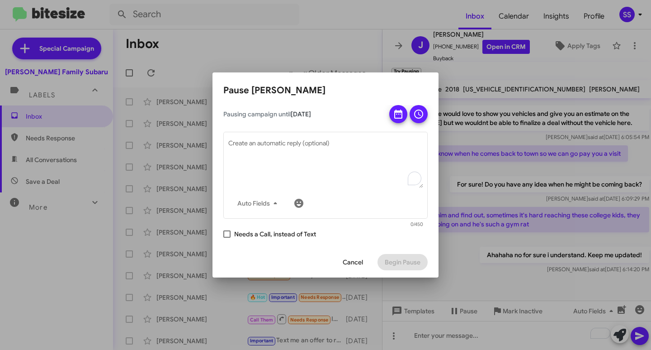
click at [414, 114] on icon at bounding box center [418, 114] width 11 height 11
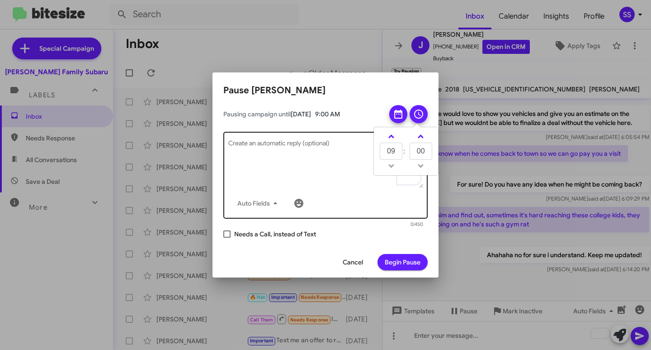
click at [273, 152] on textarea "Create an automatic reply (optional)" at bounding box center [325, 164] width 195 height 47
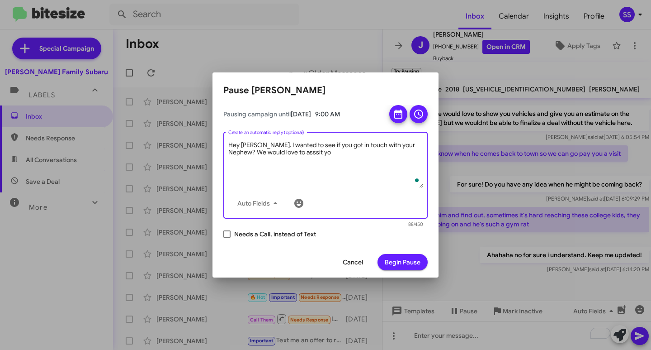
type textarea "Hey [PERSON_NAME]. I wanted to see if you got in touch with your Nephew? We wou…"
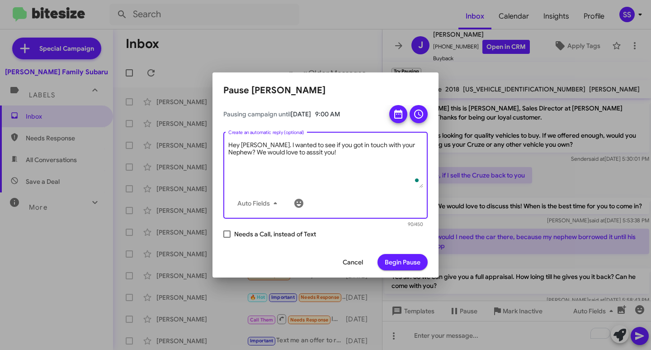
scroll to position [233, 0]
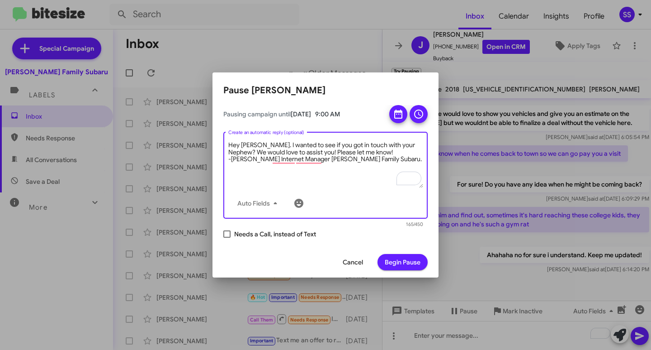
click at [361, 151] on textarea "Hey Jay. I wanted to see if you got in touch with your Nephew? We would love to…" at bounding box center [325, 164] width 195 height 47
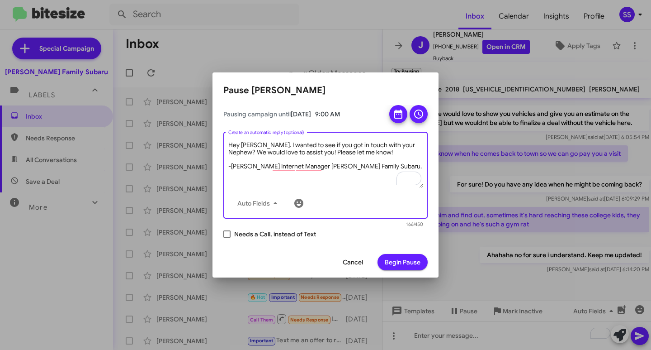
type textarea "Hey Jay. I wanted to see if you got in touch with your Nephew? We would love to…"
click at [409, 264] on span "Begin Pause" at bounding box center [403, 262] width 36 height 16
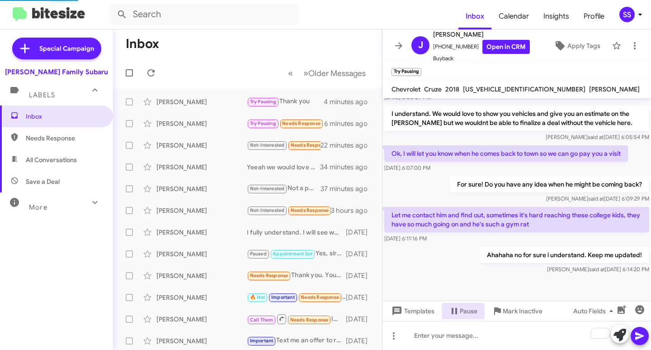
scroll to position [0, 0]
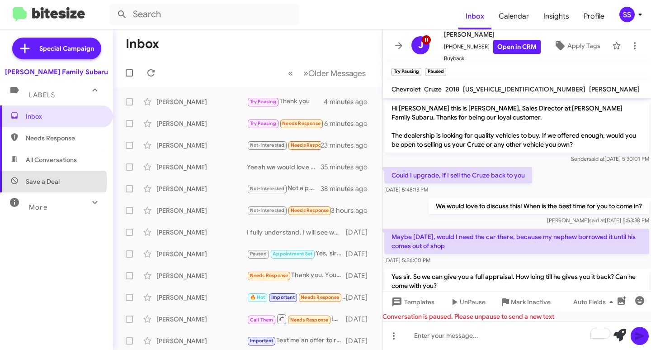
click at [52, 181] on span "Save a Deal" at bounding box center [43, 181] width 34 height 9
type input "in:not-interested"
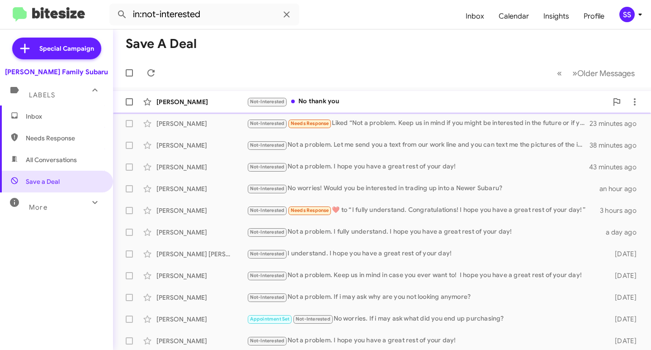
click at [331, 103] on div "Not-Interested No thank you" at bounding box center [427, 101] width 361 height 10
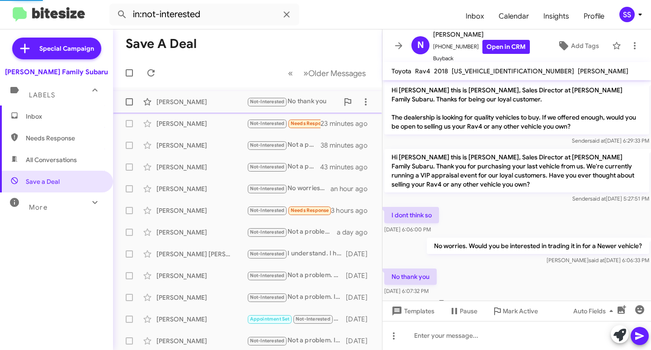
scroll to position [27, 0]
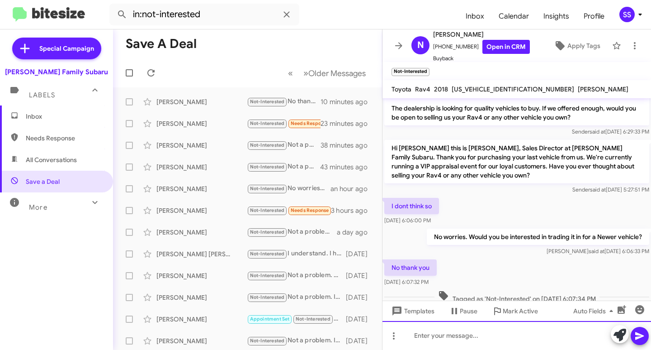
click at [510, 333] on div at bounding box center [517, 335] width 269 height 29
click at [567, 338] on div "I fully understand. I hope you have a great rest o" at bounding box center [517, 335] width 269 height 29
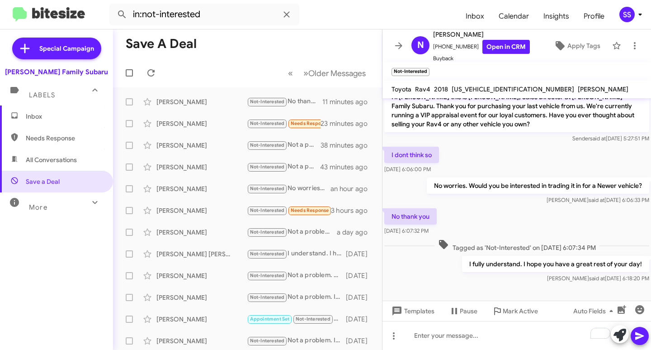
click at [70, 119] on span "Inbox" at bounding box center [64, 116] width 77 height 9
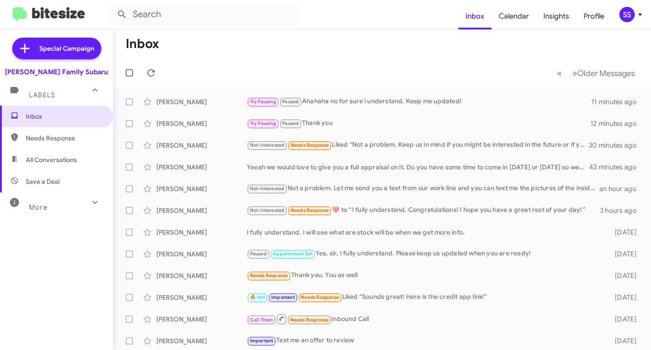
click at [59, 187] on span "Save a Deal" at bounding box center [56, 182] width 113 height 22
type input "in:not-interested"
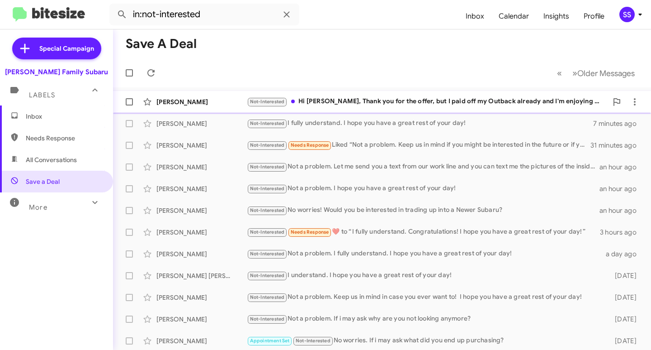
click at [338, 98] on div "Not-Interested Hi Ernest, Thank you for the offer, but I paid off my Outback al…" at bounding box center [427, 101] width 361 height 10
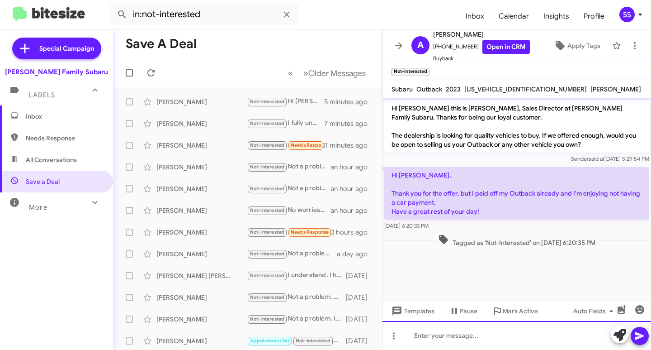
click at [467, 340] on div at bounding box center [517, 335] width 269 height 29
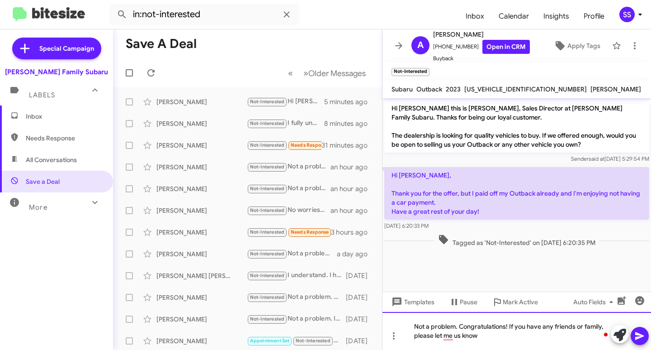
click at [499, 332] on div "Not a problem. Congratulations! If you have any friends or family, please let m…" at bounding box center [517, 331] width 269 height 38
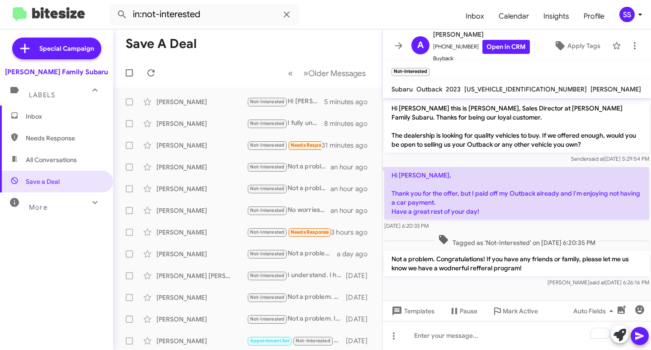
click at [58, 109] on span "Inbox" at bounding box center [56, 116] width 113 height 22
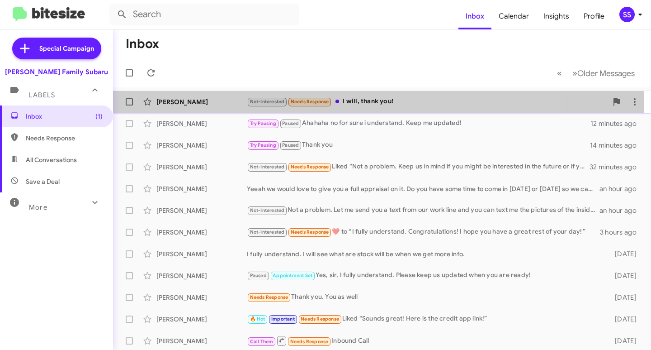
click at [200, 100] on div "Andrea Lindquist" at bounding box center [202, 101] width 90 height 9
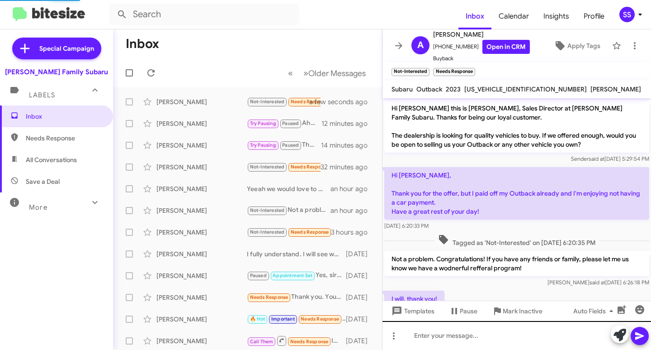
scroll to position [12, 0]
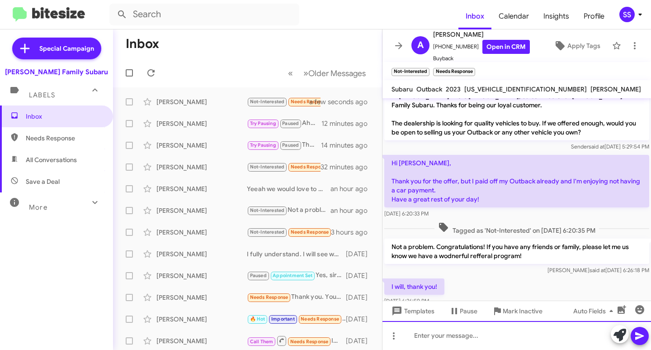
click at [495, 344] on div at bounding box center [517, 335] width 269 height 29
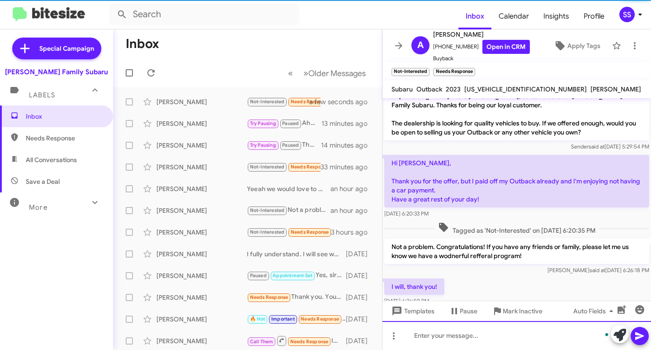
scroll to position [63, 0]
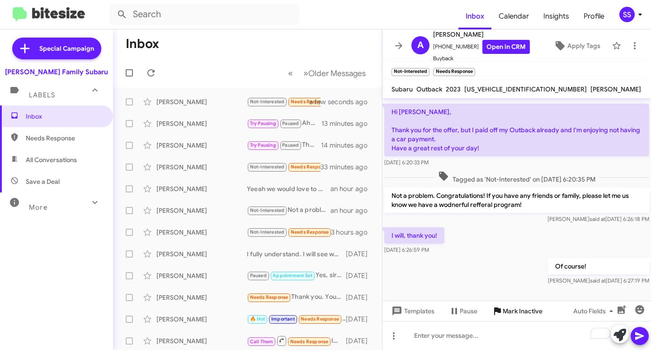
click at [523, 307] on span "Mark Inactive" at bounding box center [523, 311] width 40 height 16
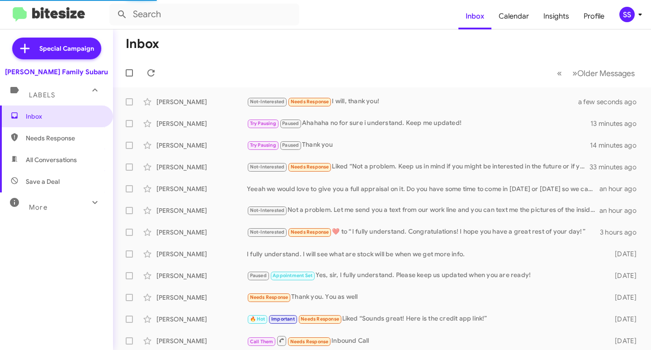
click at [60, 178] on span "Save a Deal" at bounding box center [56, 182] width 113 height 22
type input "in:not-interested"
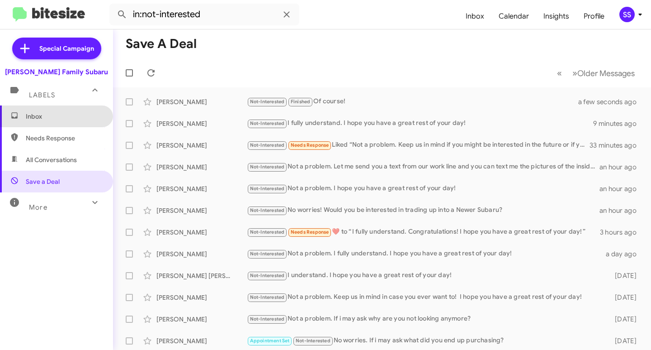
click at [65, 114] on span "Inbox" at bounding box center [64, 116] width 77 height 9
